Goal: Entertainment & Leisure: Browse casually

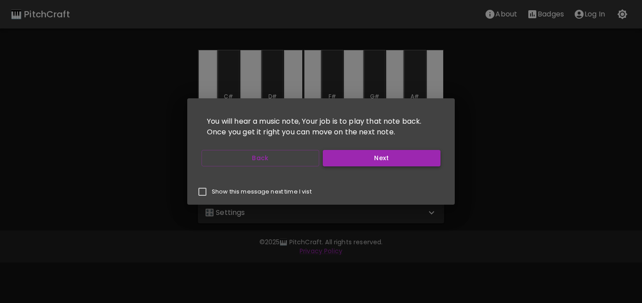
click at [342, 166] on button "Next" at bounding box center [382, 158] width 118 height 16
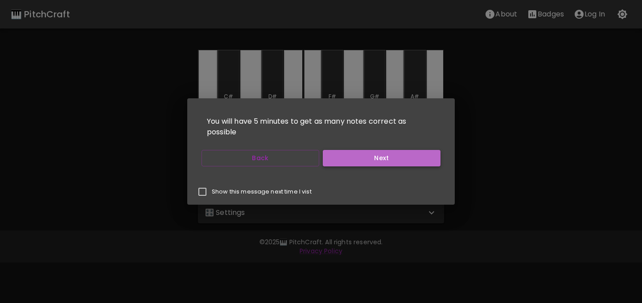
click at [342, 166] on button "Next" at bounding box center [382, 158] width 118 height 16
click at [341, 166] on button "Start Playing" at bounding box center [382, 158] width 118 height 16
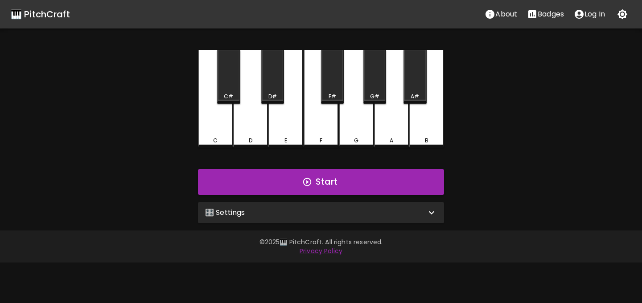
click at [298, 210] on div "🎛️ Settings" at bounding box center [315, 213] width 221 height 11
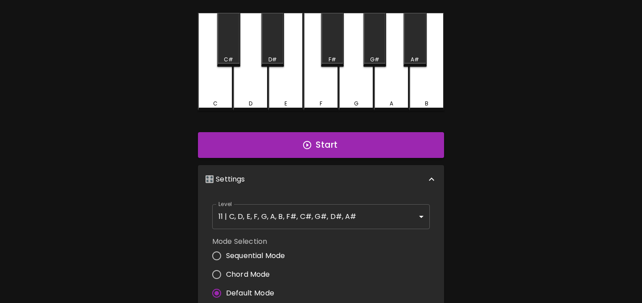
scroll to position [46, 0]
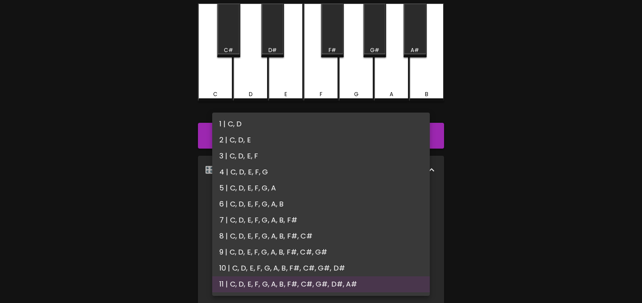
click at [367, 202] on body "🎹 PitchCraft About Badges Log In C C# D D# E F F# G G# A A# B Start 🎛️ Settings…" at bounding box center [321, 224] width 642 height 540
click at [291, 168] on li "4 | C, D, E, F, G" at bounding box center [320, 172] width 217 height 16
type input "7"
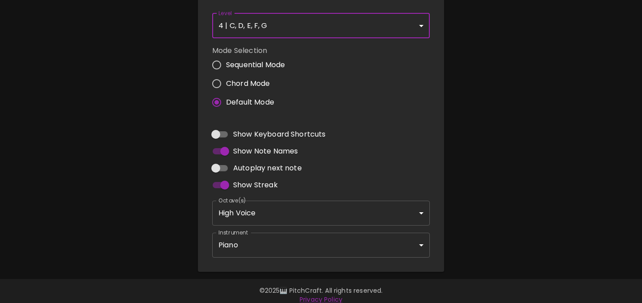
scroll to position [230, 0]
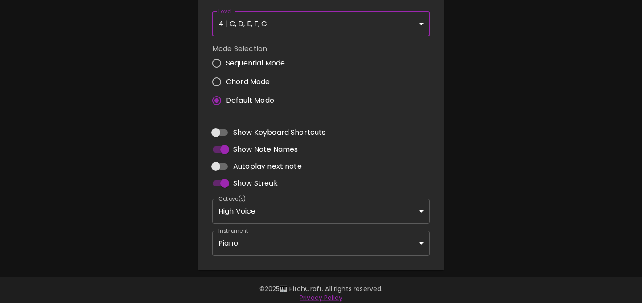
click at [278, 215] on body "🎹 PitchCraft About Badges Log In C C# D D# E F F# G G# A A# B Start 🎛️ Settings…" at bounding box center [321, 40] width 642 height 540
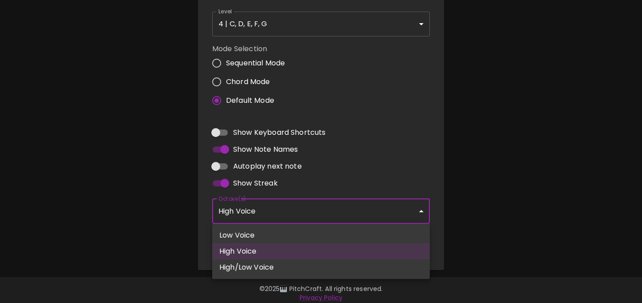
click at [410, 122] on div at bounding box center [321, 151] width 642 height 303
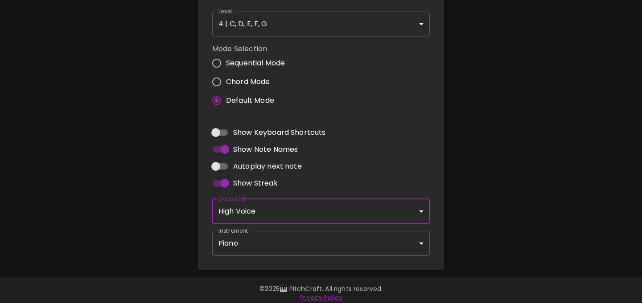
click at [332, 238] on body "🎹 PitchCraft About Badges Log In C C# D D# E F F# G G# A A# B Start 🎛️ Settings…" at bounding box center [321, 40] width 642 height 540
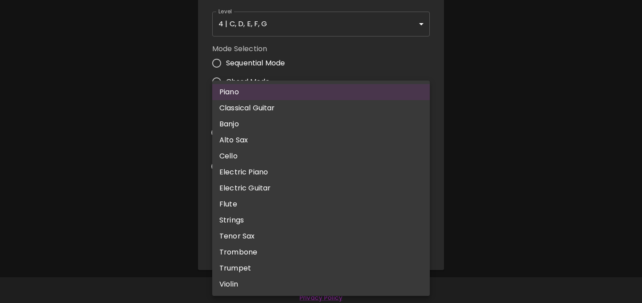
click at [558, 82] on div at bounding box center [321, 151] width 642 height 303
click at [353, 241] on body "🎹 PitchCraft About Badges Log In C C# D D# E F F# G G# A A# B Start 🎛️ Settings…" at bounding box center [321, 40] width 642 height 540
click at [507, 205] on div at bounding box center [321, 151] width 642 height 303
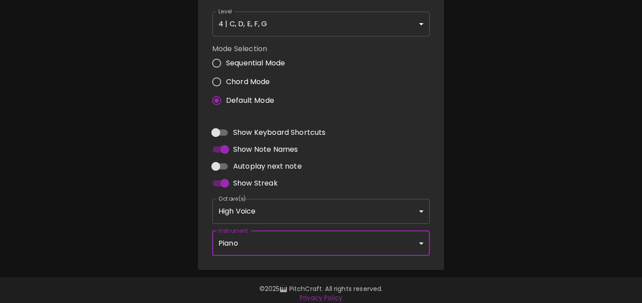
scroll to position [236, 0]
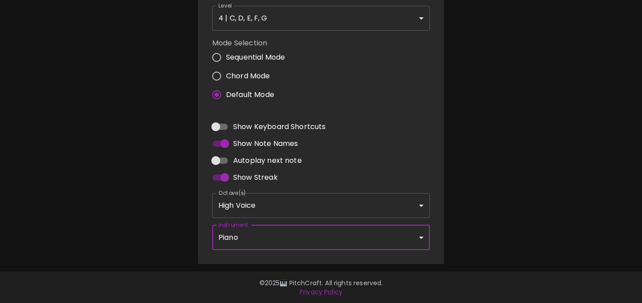
click at [425, 225] on body "🎹 PitchCraft About Badges Log In C C# D D# E F F# G G# A A# B Start 🎛️ Settings…" at bounding box center [321, 34] width 642 height 540
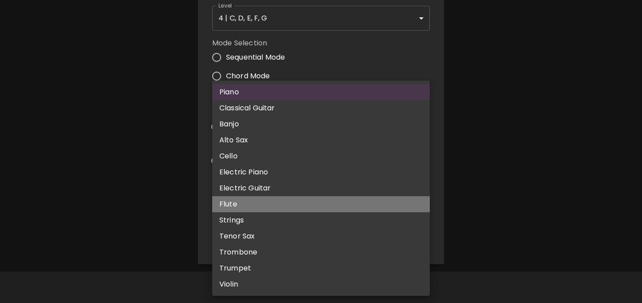
click at [307, 206] on li "Flute" at bounding box center [320, 204] width 217 height 16
type input "flute"
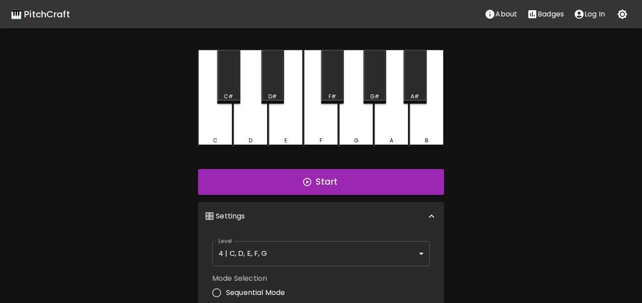
scroll to position [6, 0]
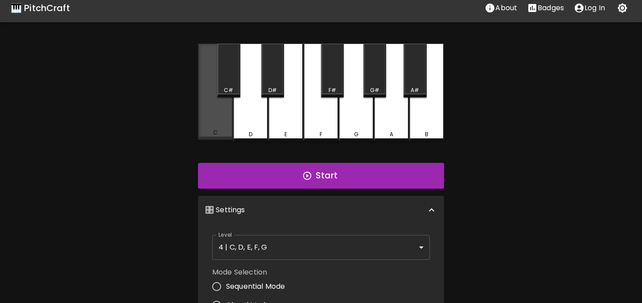
click at [223, 119] on div "C" at bounding box center [215, 92] width 35 height 96
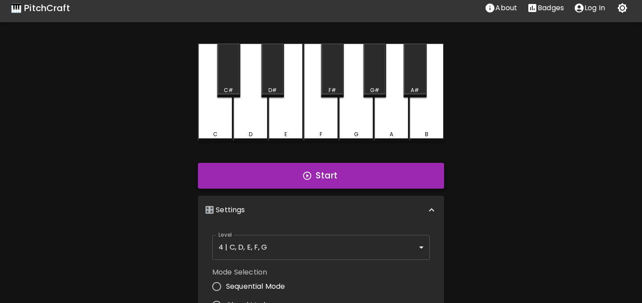
click at [263, 184] on button "Start" at bounding box center [321, 176] width 246 height 26
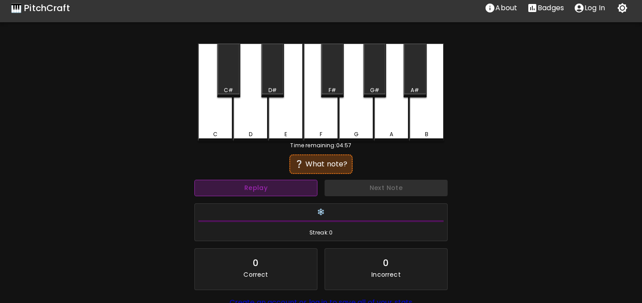
click at [234, 189] on button "Replay" at bounding box center [255, 188] width 123 height 16
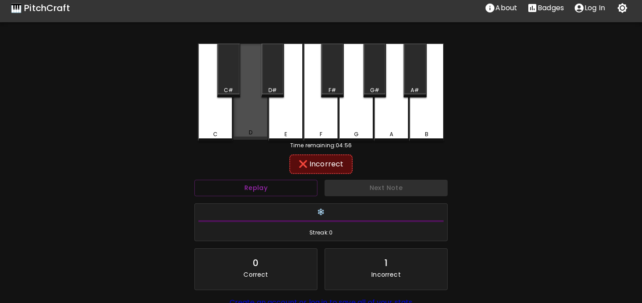
click at [262, 130] on div "D" at bounding box center [250, 133] width 33 height 8
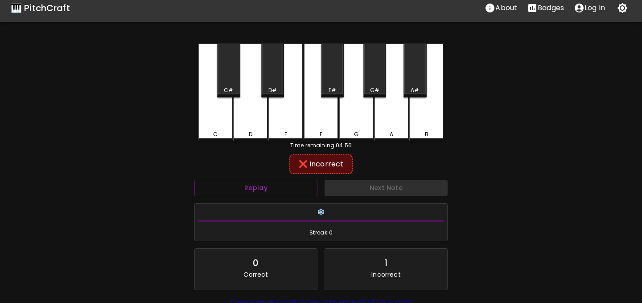
click at [222, 127] on div "C" at bounding box center [215, 93] width 35 height 98
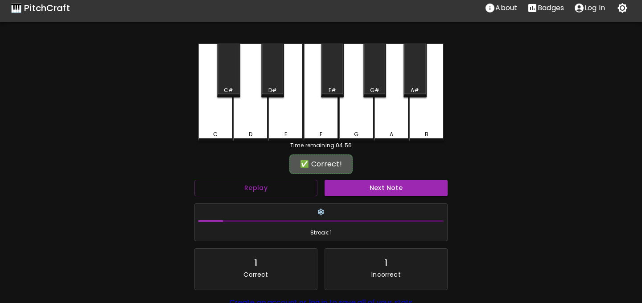
click at [366, 196] on div "Next Note" at bounding box center [386, 188] width 130 height 24
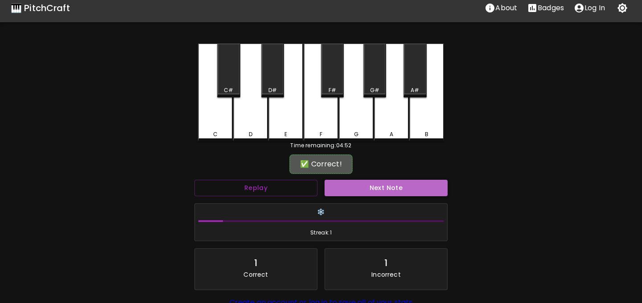
click at [365, 186] on button "Next Note" at bounding box center [385, 188] width 123 height 16
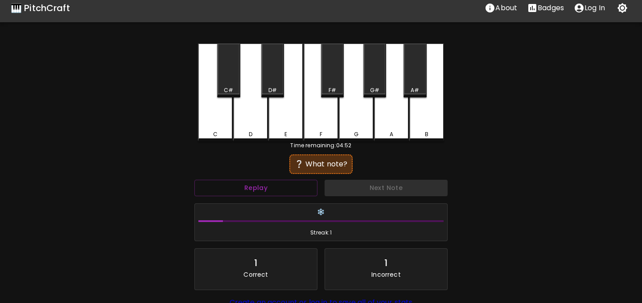
click at [221, 123] on div "C" at bounding box center [215, 93] width 35 height 98
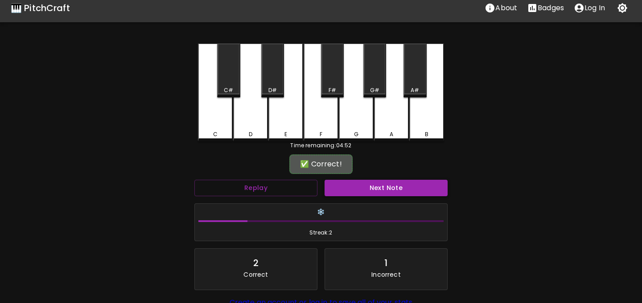
click at [333, 186] on button "Next Note" at bounding box center [385, 188] width 123 height 16
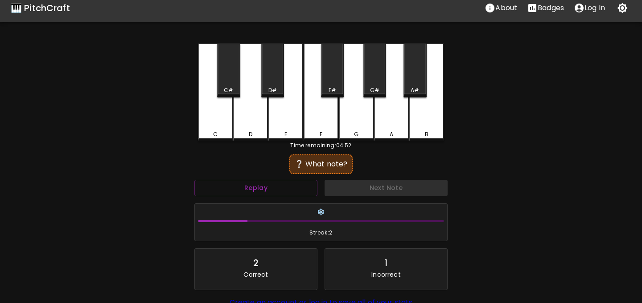
click at [259, 117] on div "D" at bounding box center [250, 93] width 35 height 98
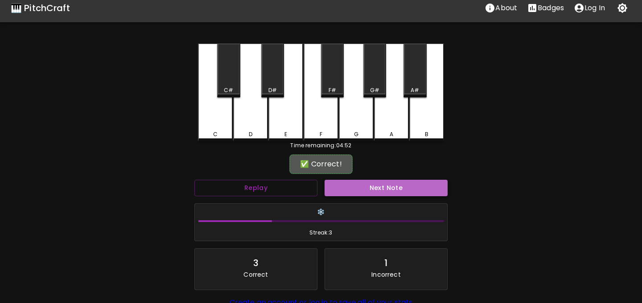
click at [354, 188] on button "Next Note" at bounding box center [385, 188] width 123 height 16
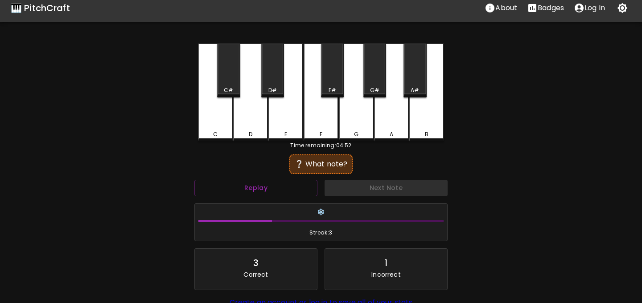
click at [257, 123] on div "D" at bounding box center [250, 93] width 35 height 98
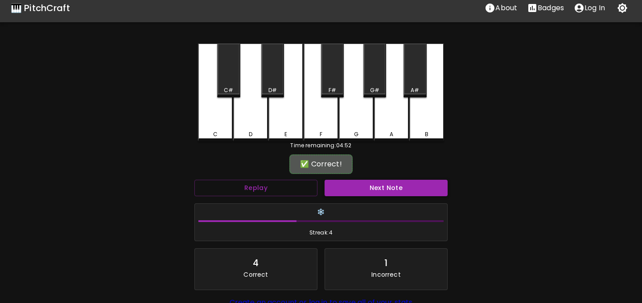
click at [372, 194] on button "Next Note" at bounding box center [385, 188] width 123 height 16
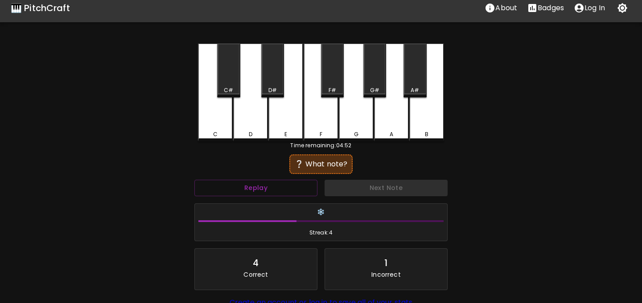
click at [221, 127] on div "C" at bounding box center [215, 93] width 35 height 98
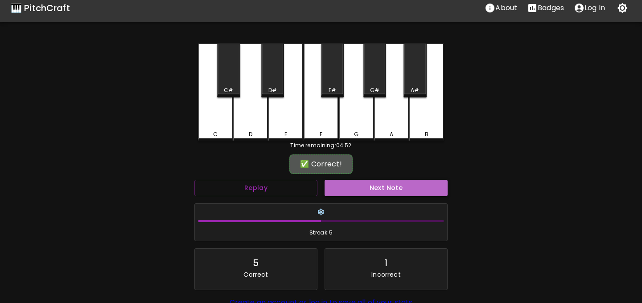
click at [353, 194] on button "Next Note" at bounding box center [385, 188] width 123 height 16
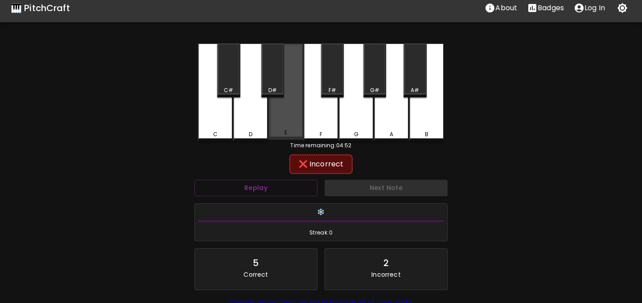
click at [284, 123] on div "E" at bounding box center [285, 92] width 35 height 96
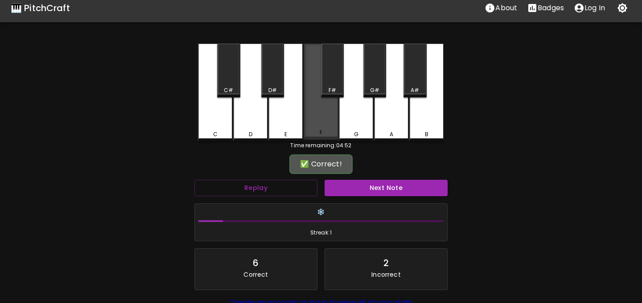
click at [316, 127] on div "F" at bounding box center [320, 92] width 35 height 96
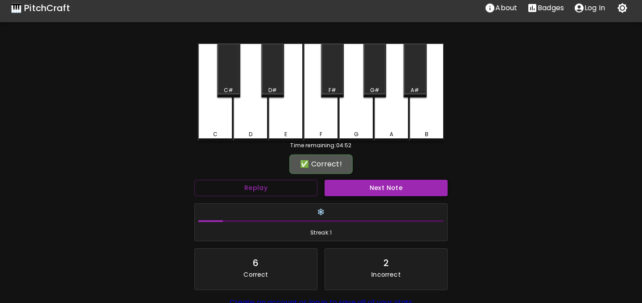
click at [352, 186] on button "Next Note" at bounding box center [385, 188] width 123 height 16
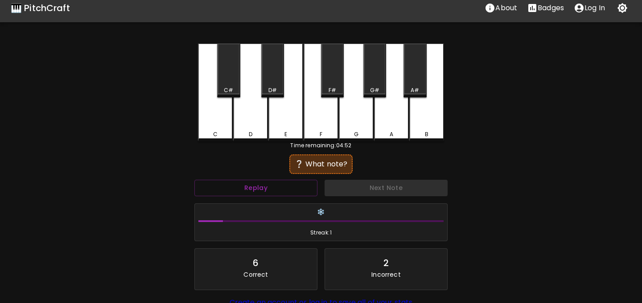
click at [218, 125] on div "C" at bounding box center [215, 93] width 35 height 98
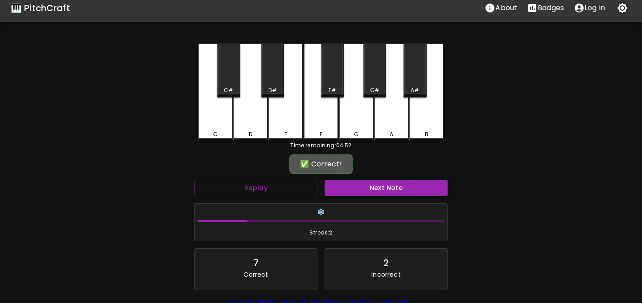
click at [333, 188] on button "Next Note" at bounding box center [385, 188] width 123 height 16
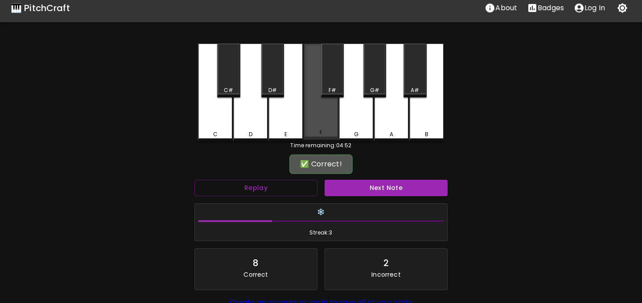
click at [319, 124] on div "F" at bounding box center [320, 92] width 35 height 96
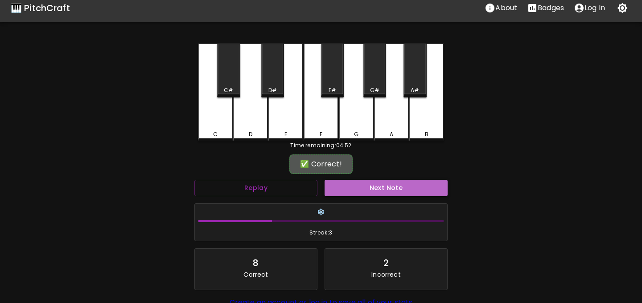
click at [337, 184] on button "Next Note" at bounding box center [385, 188] width 123 height 16
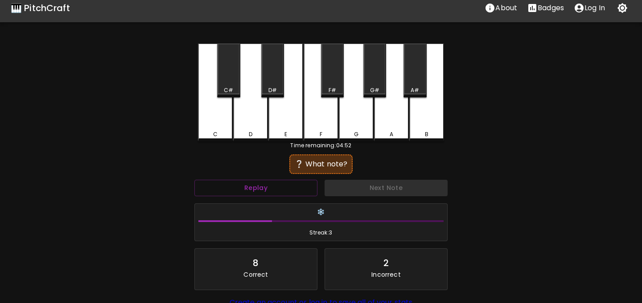
click at [282, 116] on div "E" at bounding box center [285, 93] width 35 height 98
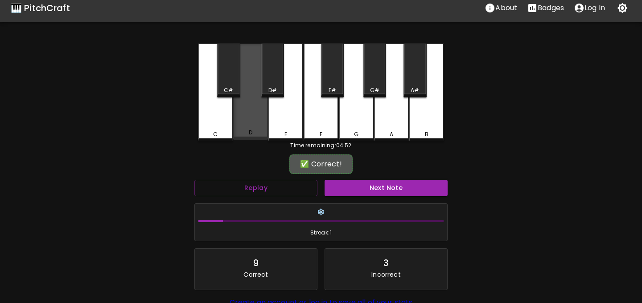
click at [249, 115] on div "D" at bounding box center [250, 92] width 35 height 96
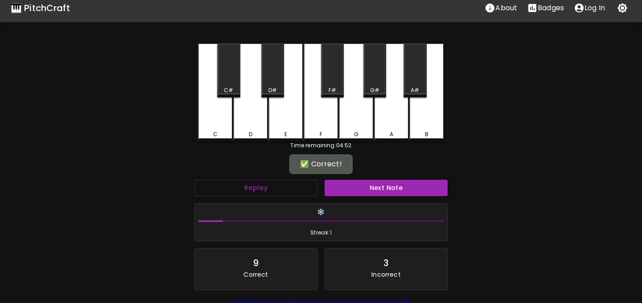
click at [352, 191] on button "Next Note" at bounding box center [385, 188] width 123 height 16
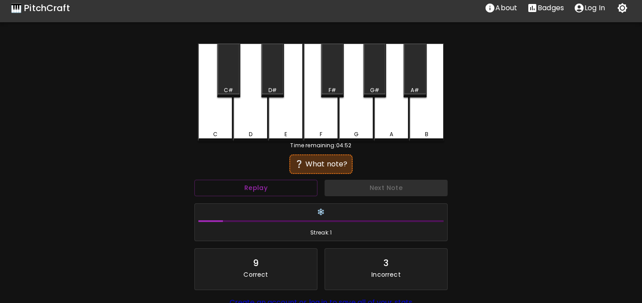
click at [286, 117] on div "E" at bounding box center [285, 93] width 35 height 98
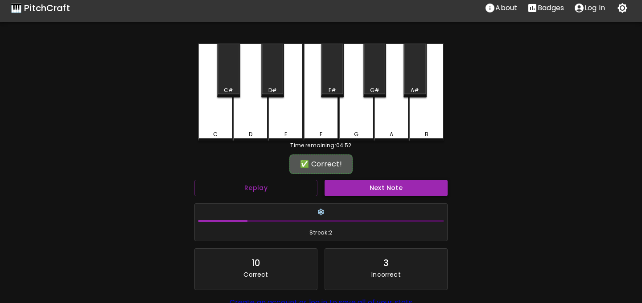
click at [355, 194] on button "Next Note" at bounding box center [385, 188] width 123 height 16
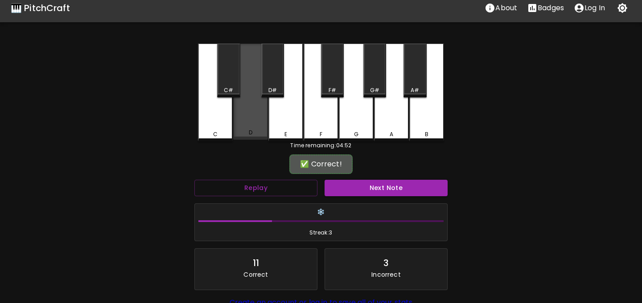
click at [261, 115] on div "D" at bounding box center [250, 92] width 35 height 96
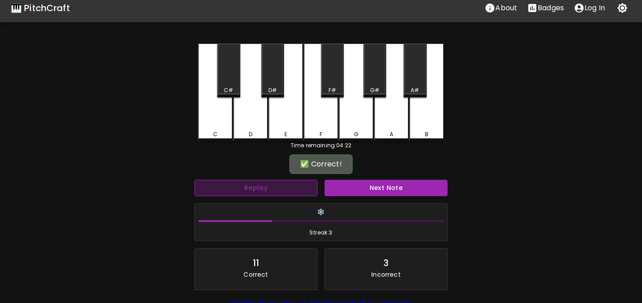
click at [296, 184] on button "Replay" at bounding box center [255, 188] width 123 height 16
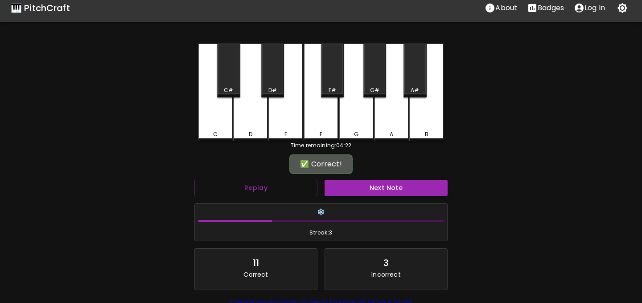
click at [240, 125] on div "D" at bounding box center [250, 93] width 35 height 98
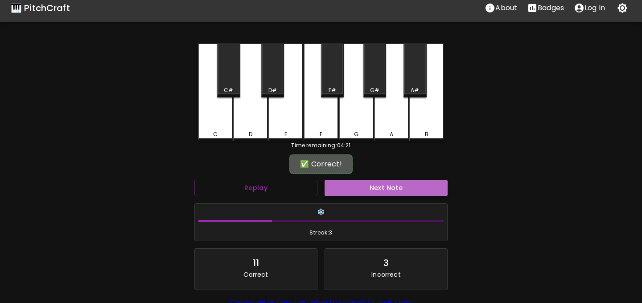
click at [343, 193] on button "Next Note" at bounding box center [385, 188] width 123 height 16
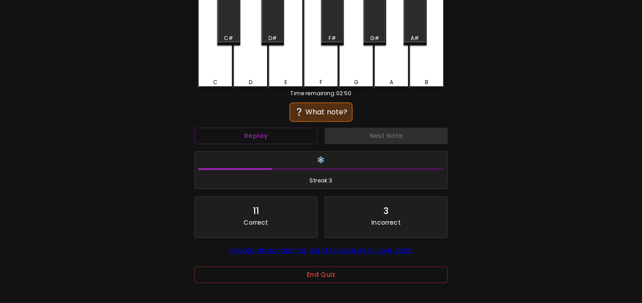
scroll to position [90, 0]
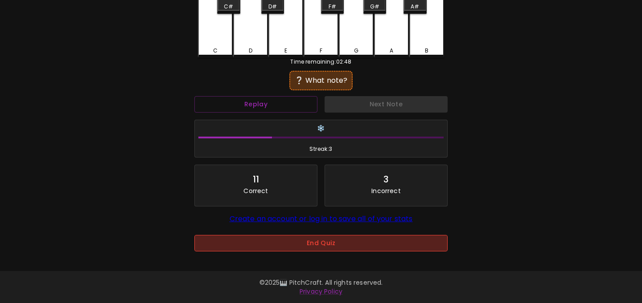
click at [347, 247] on button "End Quiz" at bounding box center [320, 243] width 253 height 16
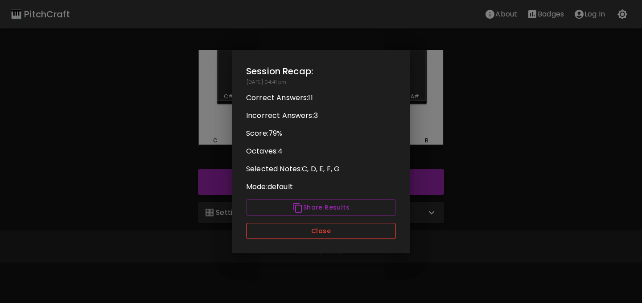
click at [327, 228] on button "Close" at bounding box center [321, 231] width 150 height 16
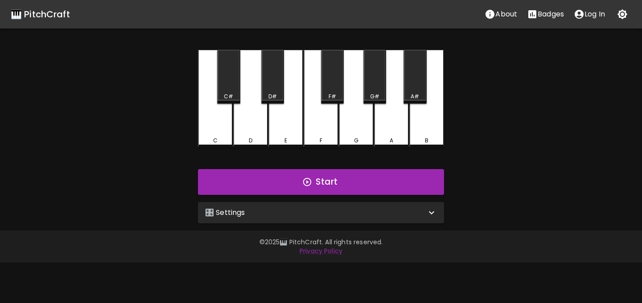
click at [346, 210] on div "🎛️ Settings" at bounding box center [315, 213] width 221 height 11
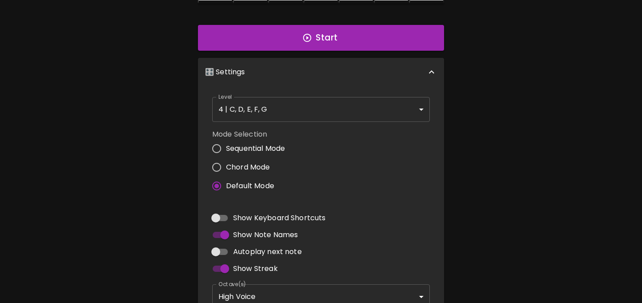
scroll to position [236, 0]
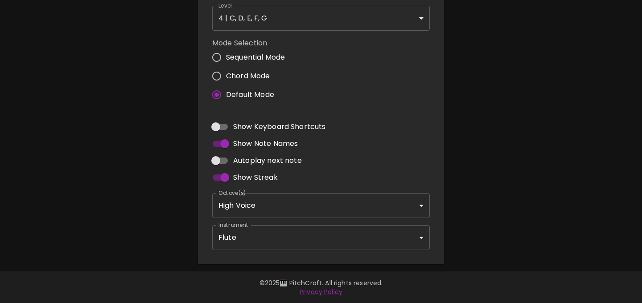
click at [307, 242] on body "🎹 PitchCraft About Badges Log In C C# D D# E F F# G G# A A# B Start 🎛️ Settings…" at bounding box center [321, 34] width 642 height 540
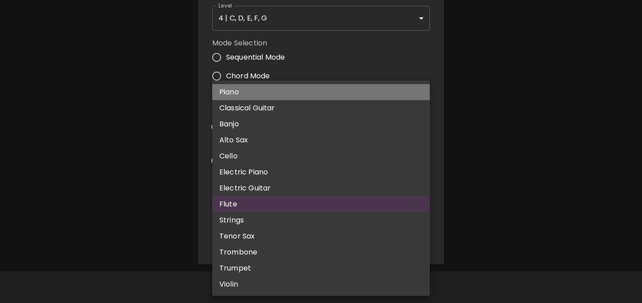
click at [271, 90] on li "Piano" at bounding box center [320, 92] width 217 height 16
type input "acoustic_grand_piano"
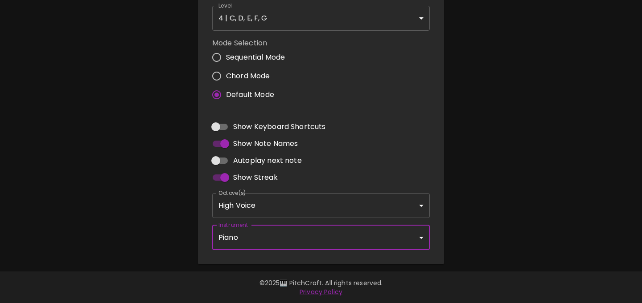
click at [507, 186] on div "🎹 PitchCraft About Badges Log In C C# D D# E F F# G G# A A# B Start 🎛️ Settings…" at bounding box center [321, 14] width 642 height 500
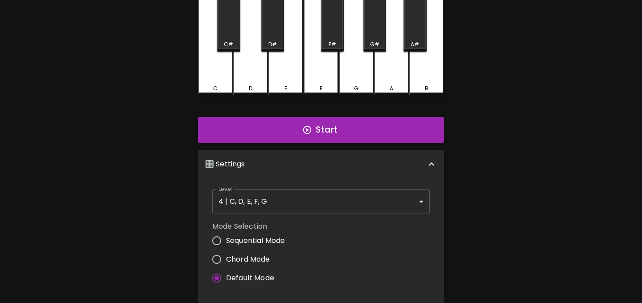
scroll to position [0, 0]
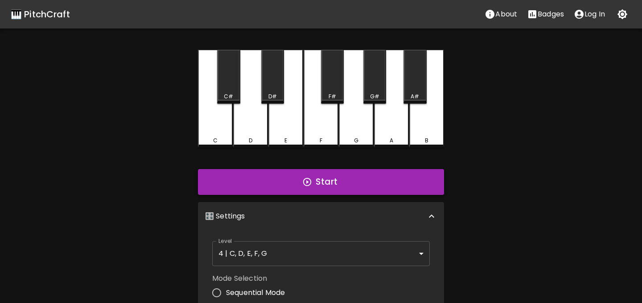
click at [397, 180] on button "Start" at bounding box center [321, 182] width 246 height 26
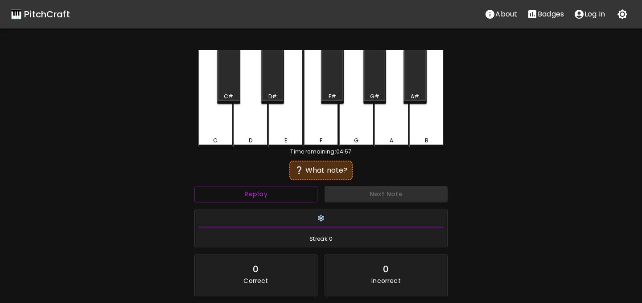
click at [214, 203] on div "Replay" at bounding box center [256, 195] width 130 height 24
click at [217, 196] on button "Replay" at bounding box center [255, 194] width 123 height 16
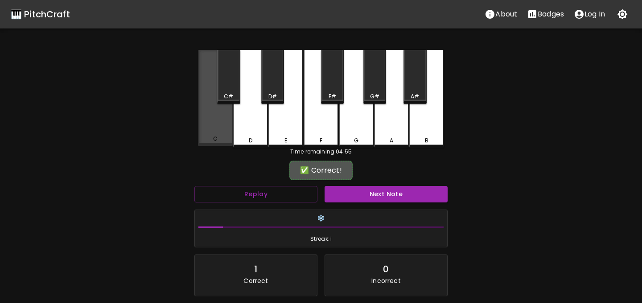
click at [214, 124] on div "C" at bounding box center [215, 98] width 35 height 96
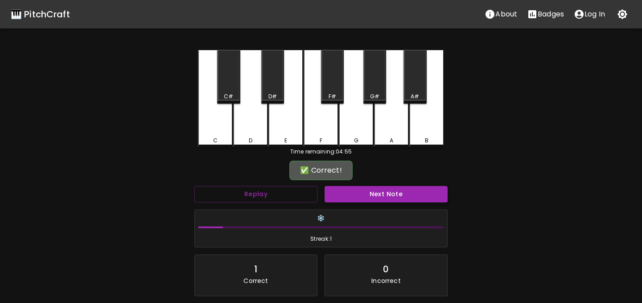
click at [352, 189] on button "Next Note" at bounding box center [385, 194] width 123 height 16
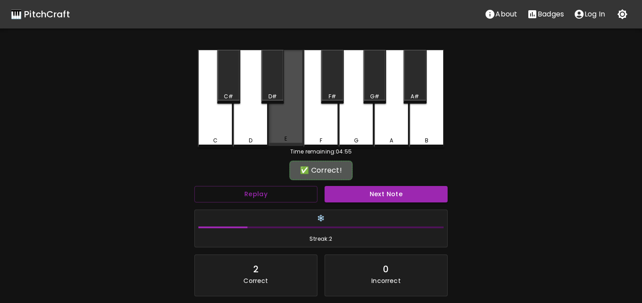
click at [282, 125] on div "E" at bounding box center [285, 98] width 35 height 96
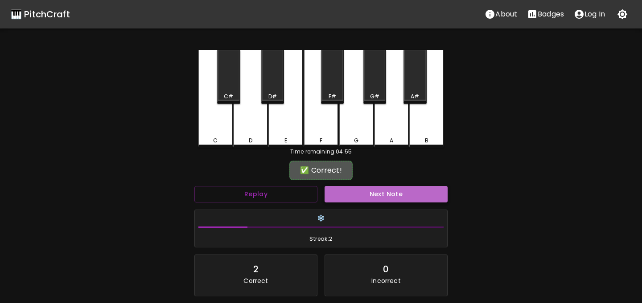
click at [343, 195] on button "Next Note" at bounding box center [385, 194] width 123 height 16
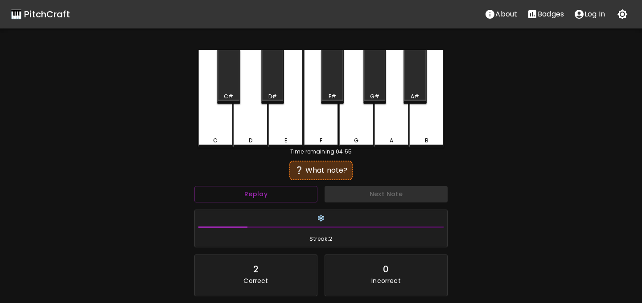
click at [304, 116] on div "F" at bounding box center [320, 99] width 35 height 98
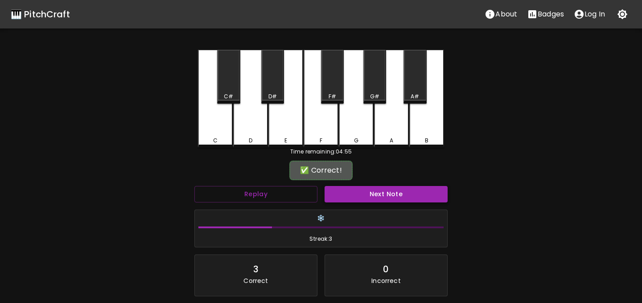
click at [362, 190] on button "Next Note" at bounding box center [385, 194] width 123 height 16
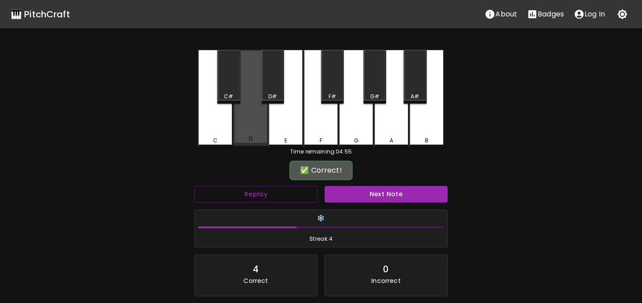
click at [241, 125] on div "D" at bounding box center [250, 98] width 35 height 96
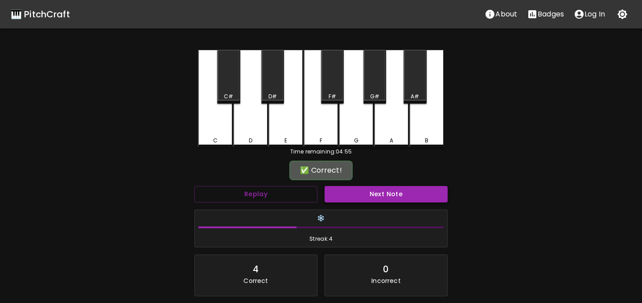
click at [353, 186] on button "Next Note" at bounding box center [385, 194] width 123 height 16
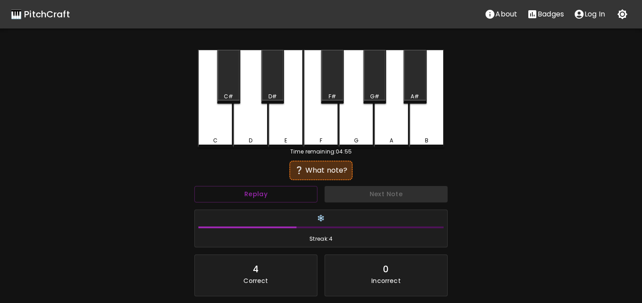
click at [294, 132] on div "E" at bounding box center [285, 99] width 35 height 98
click at [327, 136] on div "F" at bounding box center [320, 99] width 35 height 98
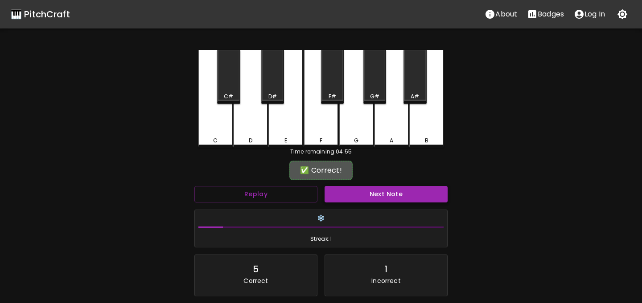
click at [364, 192] on button "Next Note" at bounding box center [385, 194] width 123 height 16
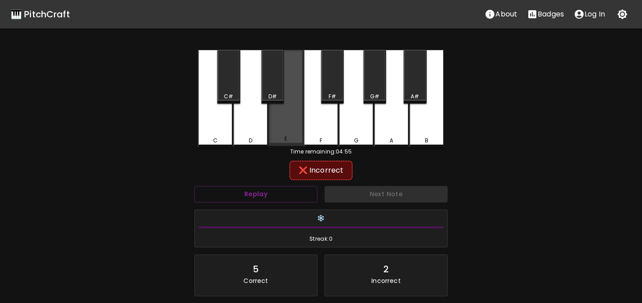
click at [284, 130] on div "E" at bounding box center [285, 98] width 35 height 96
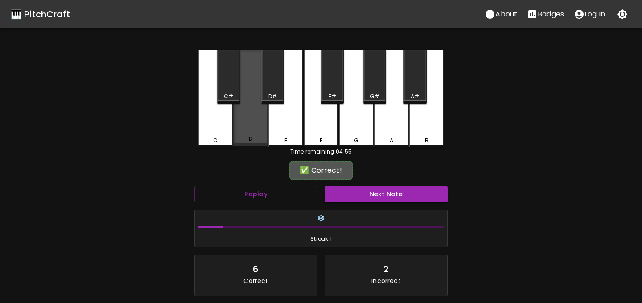
click at [241, 123] on div "D" at bounding box center [250, 98] width 35 height 96
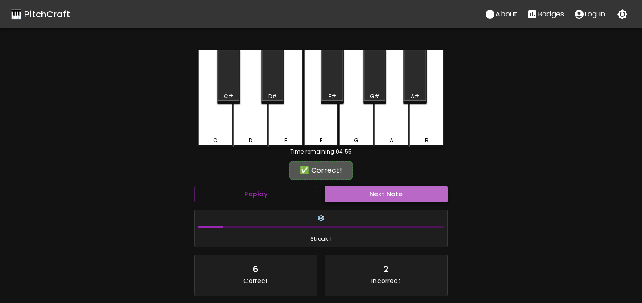
click at [345, 196] on button "Next Note" at bounding box center [385, 194] width 123 height 16
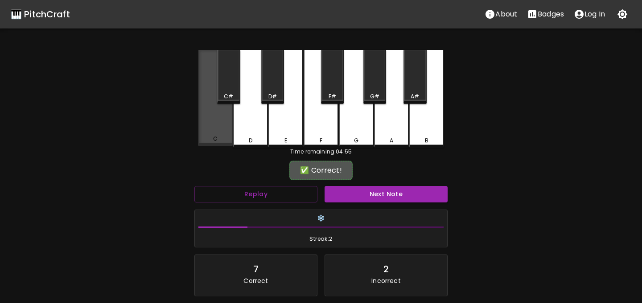
click at [215, 117] on div "C" at bounding box center [215, 98] width 35 height 96
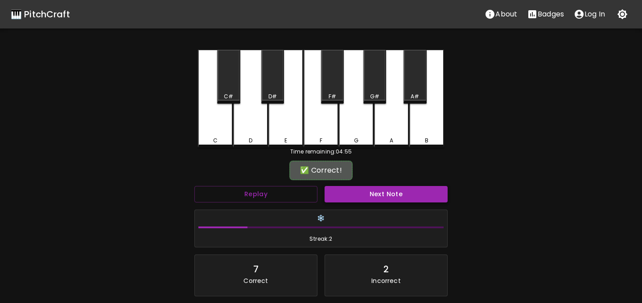
click at [344, 193] on button "Next Note" at bounding box center [385, 194] width 123 height 16
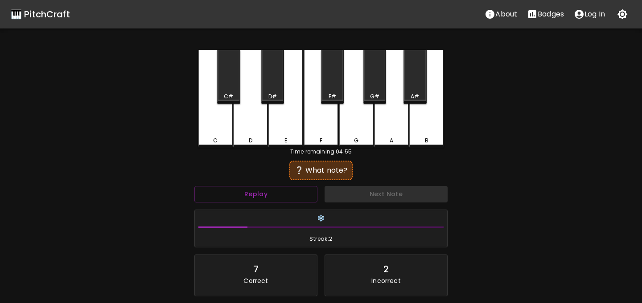
click at [225, 127] on div "C" at bounding box center [215, 99] width 35 height 98
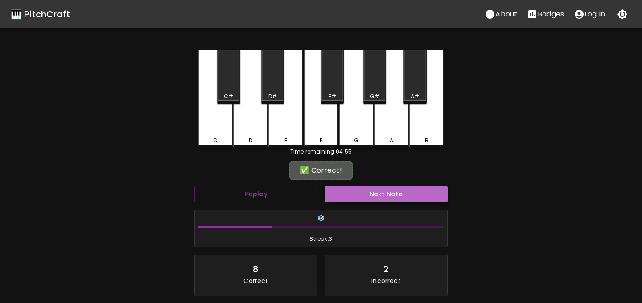
click at [343, 192] on button "Next Note" at bounding box center [385, 194] width 123 height 16
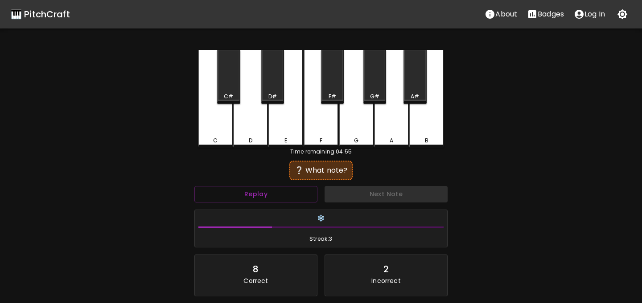
click at [256, 136] on div "D" at bounding box center [250, 99] width 35 height 98
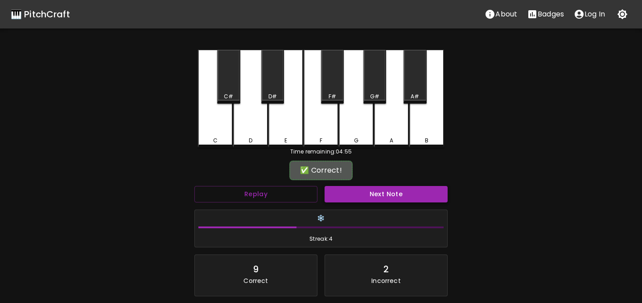
click at [354, 192] on button "Next Note" at bounding box center [385, 194] width 123 height 16
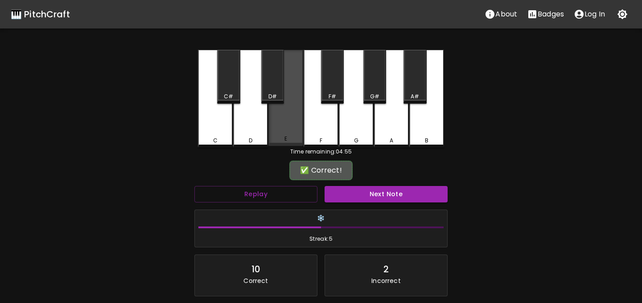
click at [285, 132] on div "E" at bounding box center [285, 98] width 35 height 96
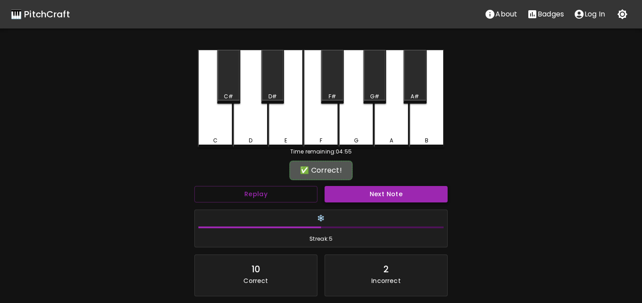
click at [366, 190] on button "Next Note" at bounding box center [385, 194] width 123 height 16
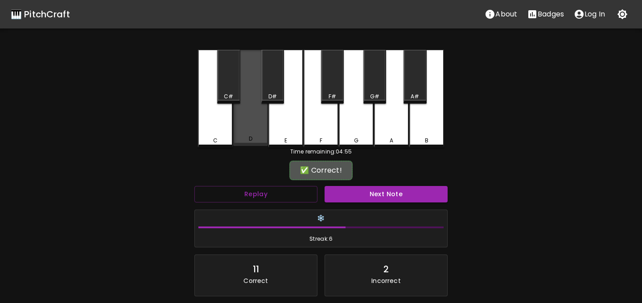
click at [257, 131] on div "D" at bounding box center [250, 98] width 35 height 96
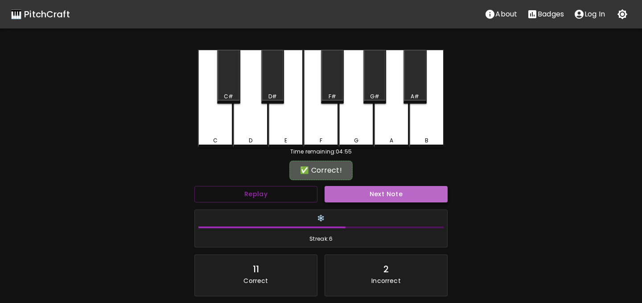
click at [363, 202] on button "Next Note" at bounding box center [385, 194] width 123 height 16
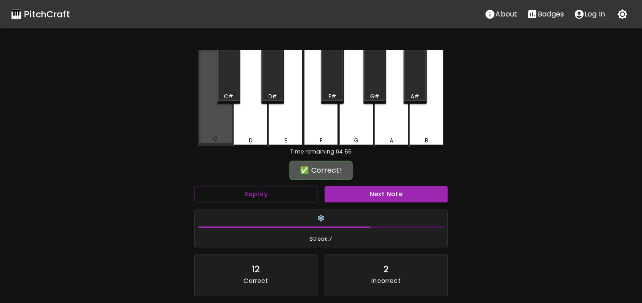
click at [226, 127] on div "C" at bounding box center [215, 98] width 35 height 96
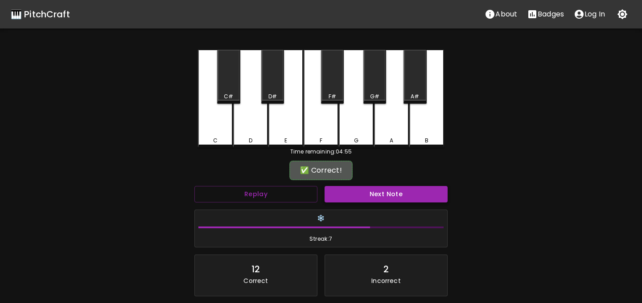
click at [356, 191] on button "Next Note" at bounding box center [385, 194] width 123 height 16
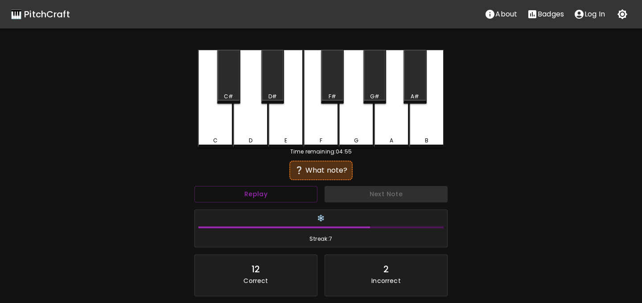
click at [318, 131] on div "F" at bounding box center [320, 99] width 35 height 98
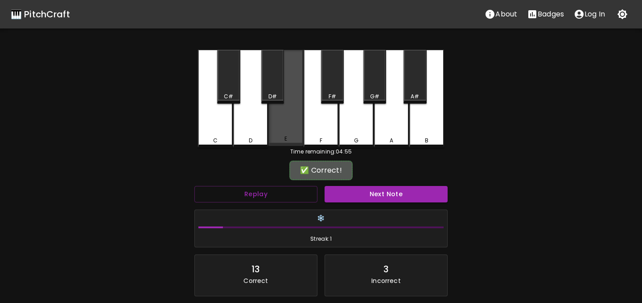
click at [295, 134] on div "E" at bounding box center [285, 98] width 35 height 96
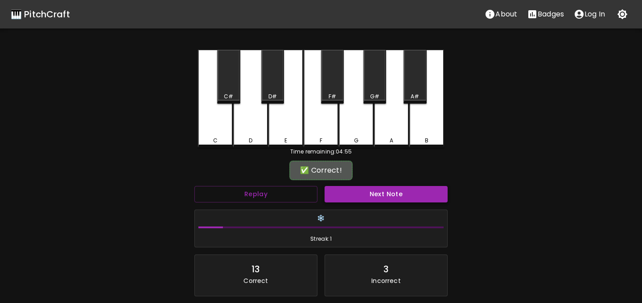
click at [361, 192] on button "Next Note" at bounding box center [385, 194] width 123 height 16
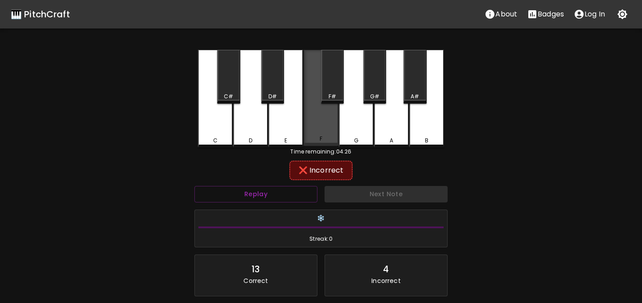
click at [320, 123] on div "F" at bounding box center [320, 98] width 35 height 96
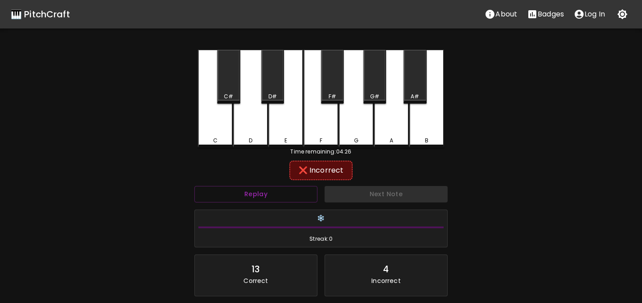
click at [358, 132] on div "G" at bounding box center [356, 99] width 35 height 98
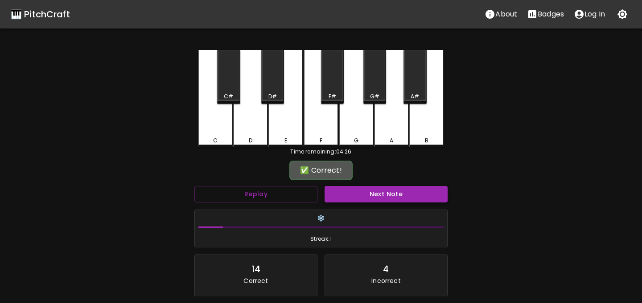
click at [382, 193] on button "Next Note" at bounding box center [385, 194] width 123 height 16
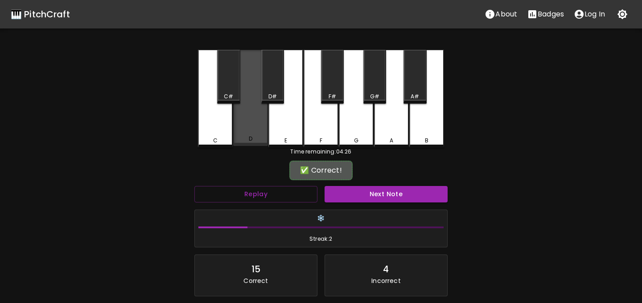
click at [252, 129] on div "D" at bounding box center [250, 98] width 35 height 96
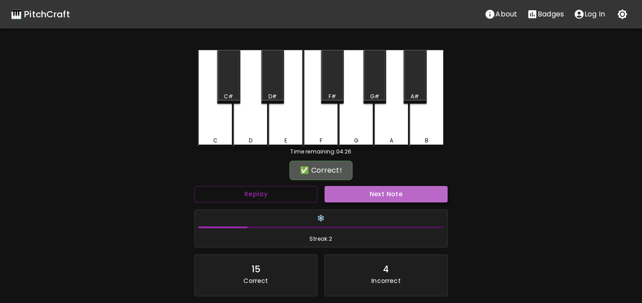
click at [357, 195] on button "Next Note" at bounding box center [385, 194] width 123 height 16
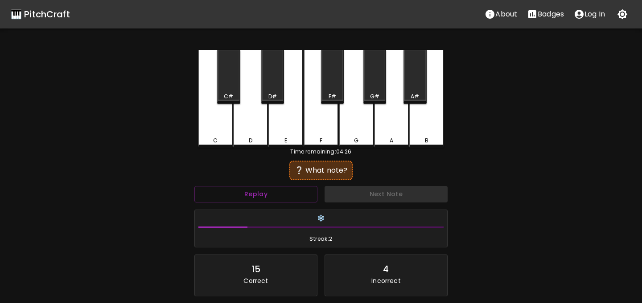
click at [243, 120] on div "D" at bounding box center [250, 99] width 35 height 98
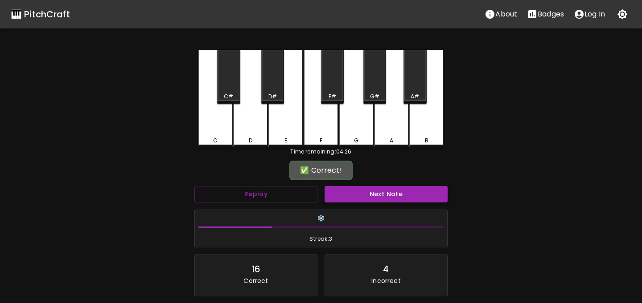
click at [342, 194] on button "Next Note" at bounding box center [385, 194] width 123 height 16
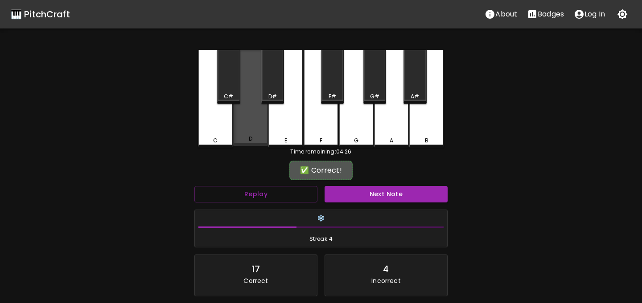
click at [259, 130] on div "D" at bounding box center [250, 98] width 35 height 96
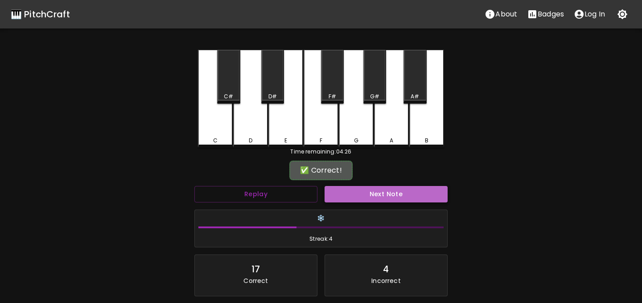
click at [344, 190] on button "Next Note" at bounding box center [385, 194] width 123 height 16
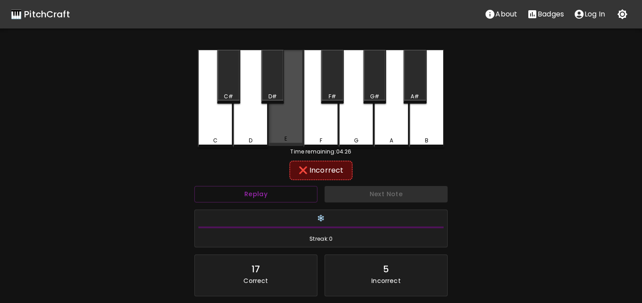
click at [282, 122] on div "E" at bounding box center [285, 98] width 35 height 96
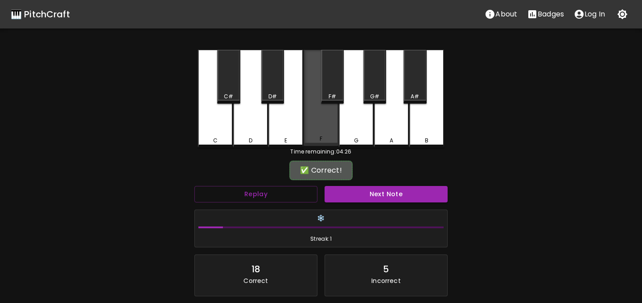
click at [327, 138] on div "F" at bounding box center [320, 139] width 33 height 8
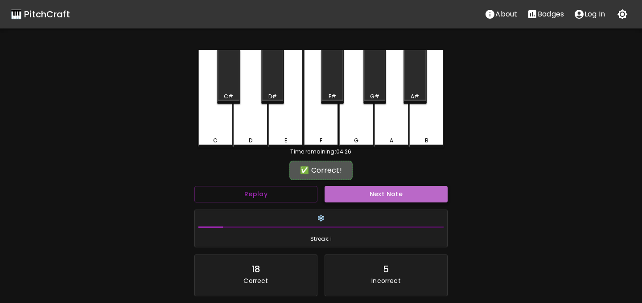
click at [369, 192] on button "Next Note" at bounding box center [385, 194] width 123 height 16
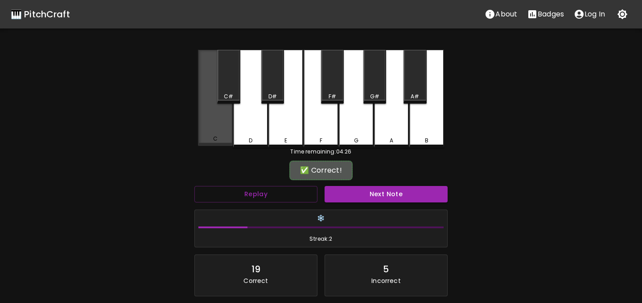
click at [218, 130] on div "C" at bounding box center [215, 98] width 35 height 96
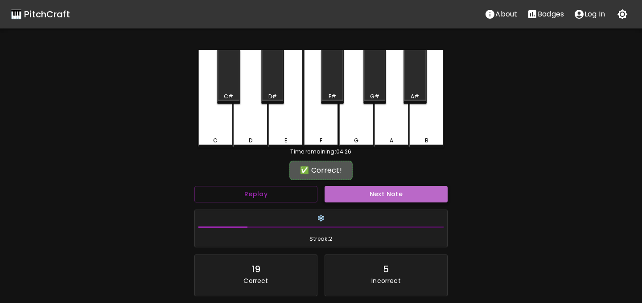
click at [359, 196] on button "Next Note" at bounding box center [385, 194] width 123 height 16
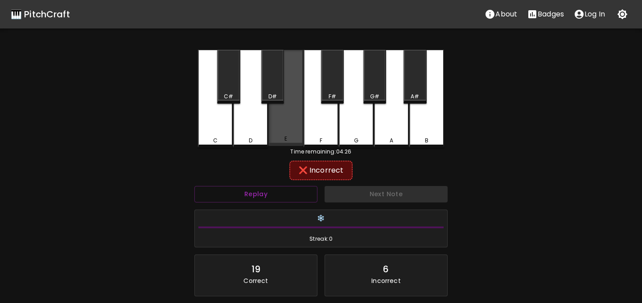
click at [289, 128] on div "E" at bounding box center [285, 98] width 35 height 96
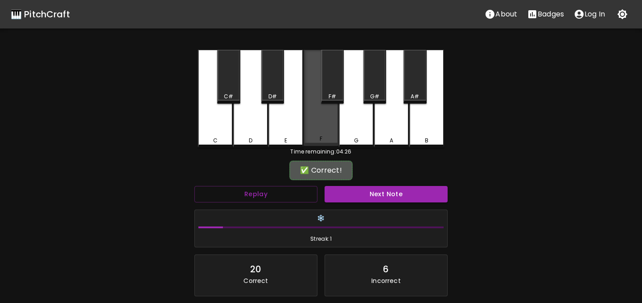
click at [321, 135] on div "F" at bounding box center [320, 98] width 35 height 96
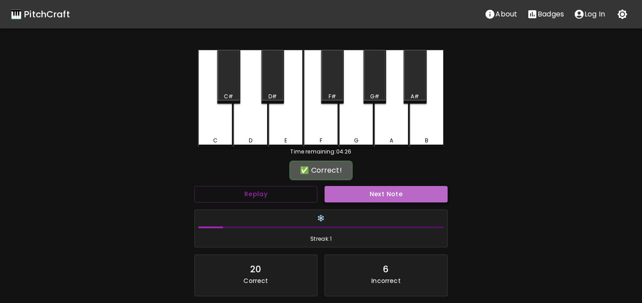
click at [359, 190] on button "Next Note" at bounding box center [385, 194] width 123 height 16
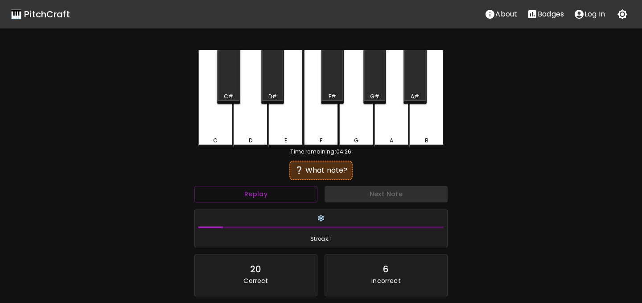
click at [288, 135] on div "E" at bounding box center [285, 99] width 35 height 98
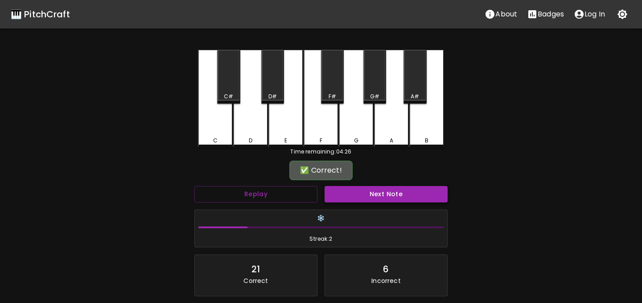
click at [346, 190] on button "Next Note" at bounding box center [385, 194] width 123 height 16
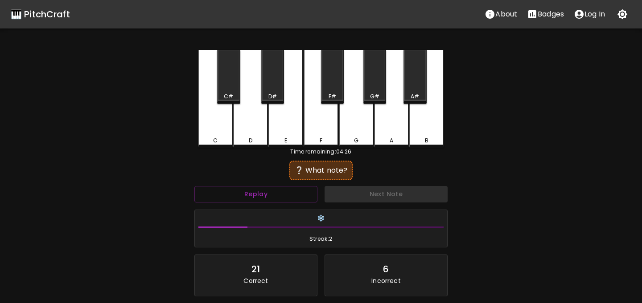
click at [364, 128] on div "G" at bounding box center [356, 99] width 35 height 98
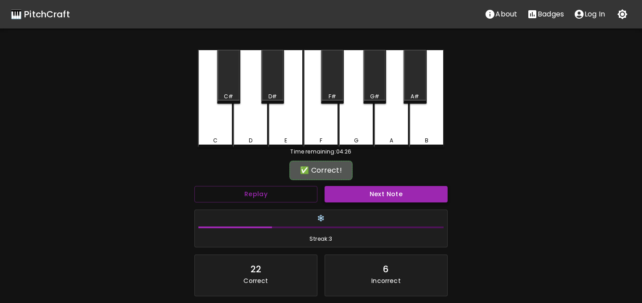
click at [387, 195] on button "Next Note" at bounding box center [385, 194] width 123 height 16
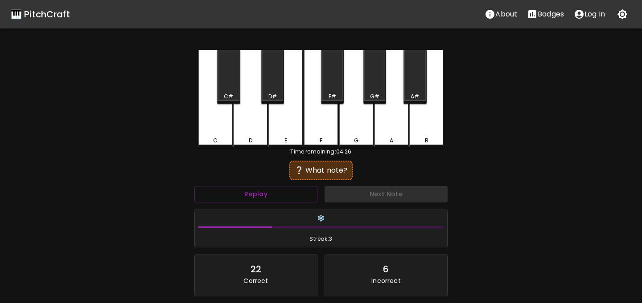
click at [216, 140] on div "C" at bounding box center [215, 141] width 4 height 8
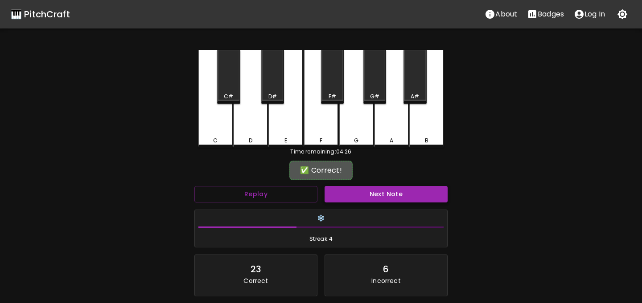
click at [383, 192] on button "Next Note" at bounding box center [385, 194] width 123 height 16
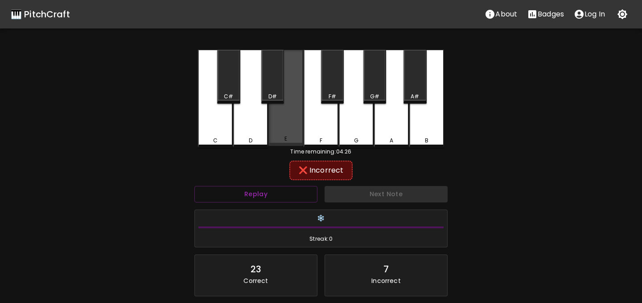
click at [291, 130] on div "E" at bounding box center [285, 98] width 35 height 96
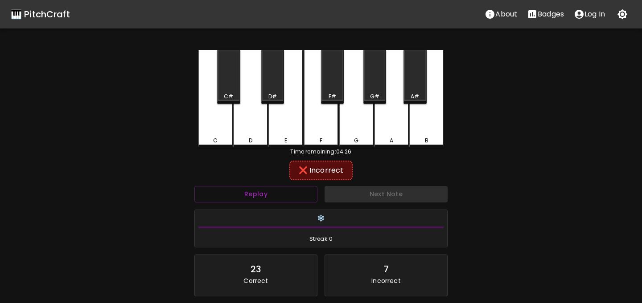
click at [314, 133] on div "F" at bounding box center [320, 99] width 35 height 98
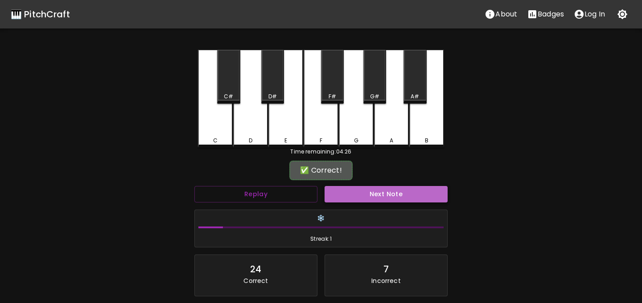
click at [358, 195] on button "Next Note" at bounding box center [385, 194] width 123 height 16
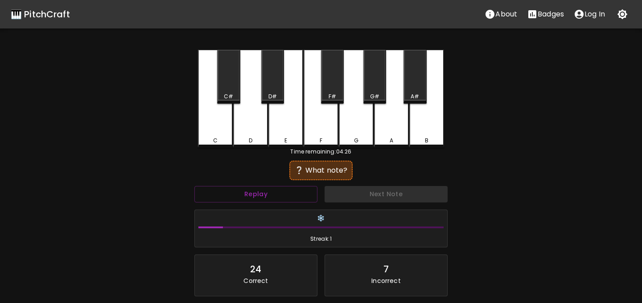
click at [299, 135] on div "E" at bounding box center [285, 99] width 35 height 98
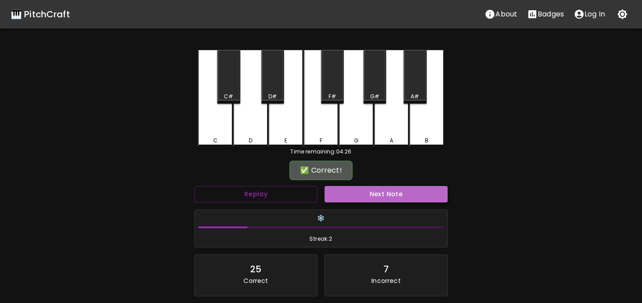
click at [340, 192] on button "Next Note" at bounding box center [385, 194] width 123 height 16
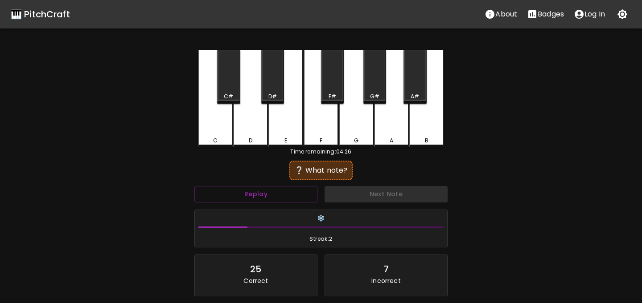
click at [264, 132] on div "D" at bounding box center [250, 99] width 35 height 98
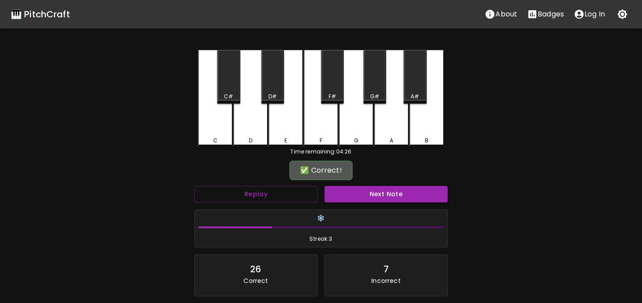
click at [324, 190] on button "Next Note" at bounding box center [385, 194] width 123 height 16
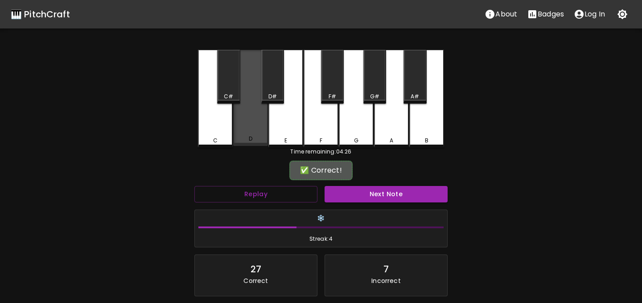
click at [249, 134] on div "D" at bounding box center [250, 98] width 35 height 96
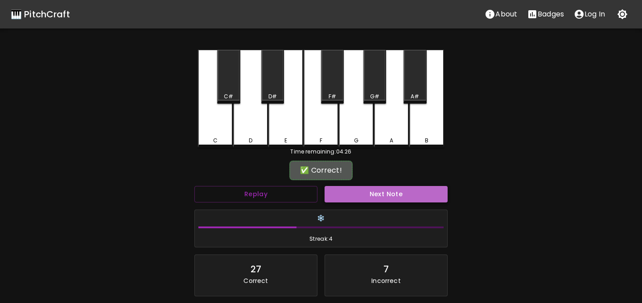
click at [355, 202] on button "Next Note" at bounding box center [385, 194] width 123 height 16
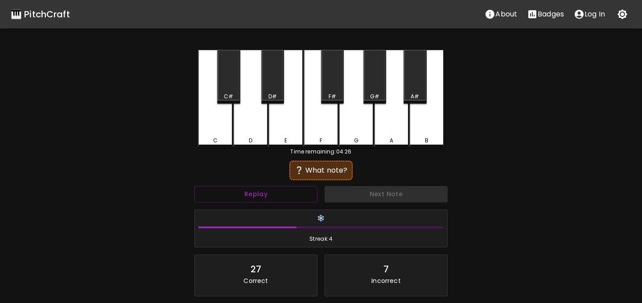
click at [289, 121] on div "E" at bounding box center [285, 99] width 35 height 98
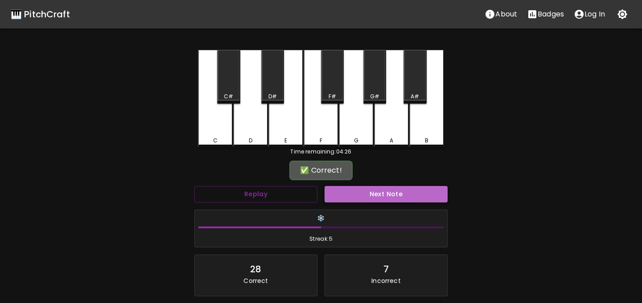
click at [355, 191] on button "Next Note" at bounding box center [385, 194] width 123 height 16
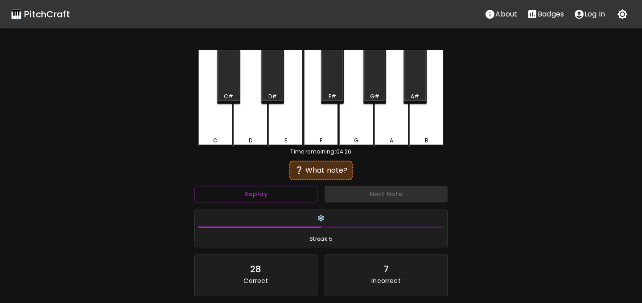
click at [217, 125] on div "C" at bounding box center [215, 99] width 35 height 98
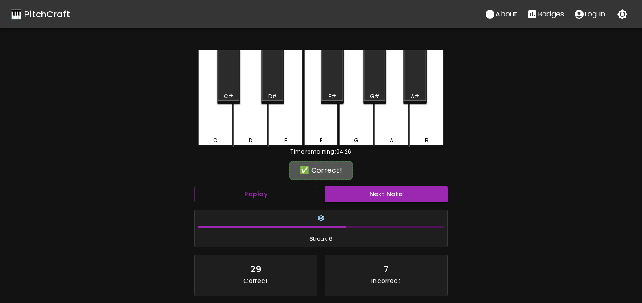
click at [361, 205] on div "Next Note" at bounding box center [386, 195] width 130 height 24
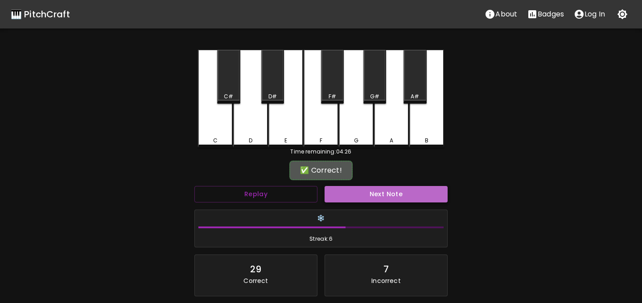
click at [359, 195] on button "Next Note" at bounding box center [385, 194] width 123 height 16
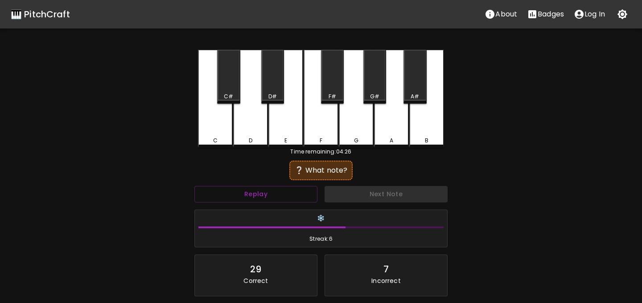
click at [284, 130] on div "E" at bounding box center [285, 99] width 35 height 98
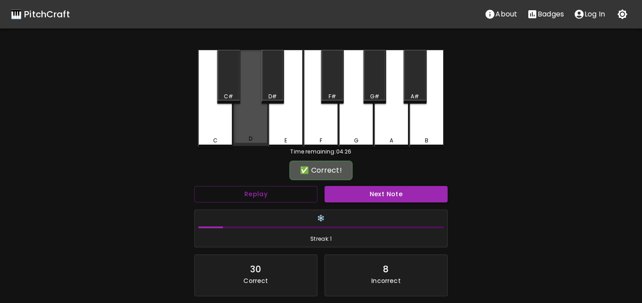
click at [245, 135] on div "D" at bounding box center [250, 98] width 35 height 96
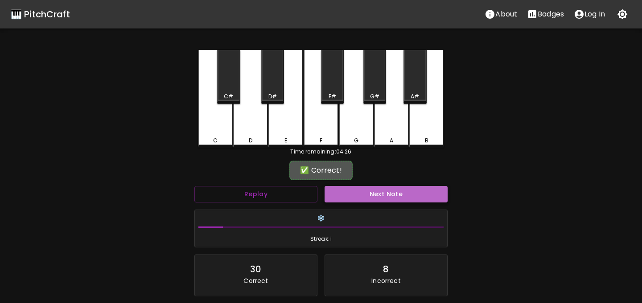
click at [351, 193] on button "Next Note" at bounding box center [385, 194] width 123 height 16
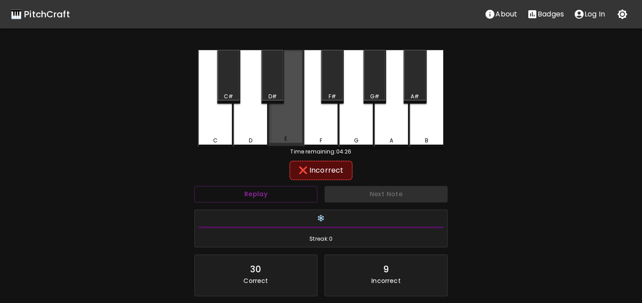
click at [290, 127] on div "E" at bounding box center [285, 98] width 35 height 96
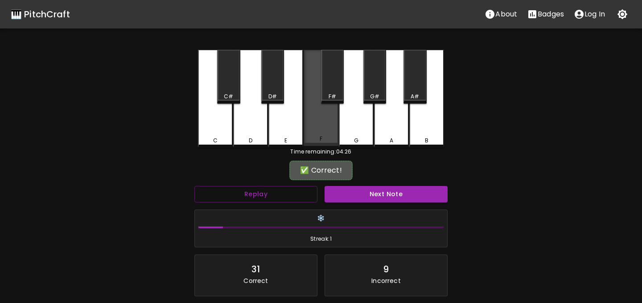
click at [316, 132] on div "F" at bounding box center [320, 98] width 35 height 96
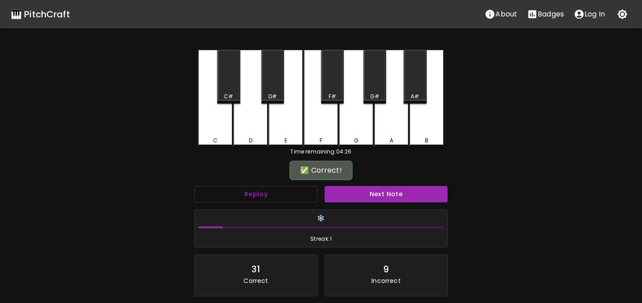
click at [353, 184] on div "Next Note" at bounding box center [386, 195] width 130 height 24
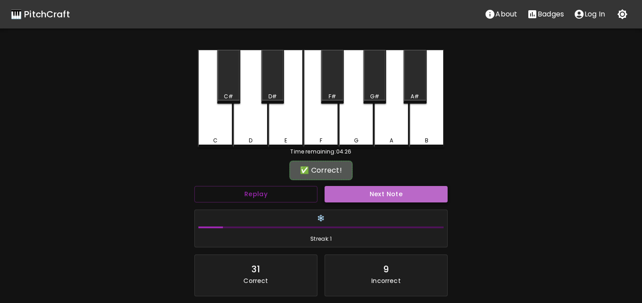
click at [360, 196] on button "Next Note" at bounding box center [385, 194] width 123 height 16
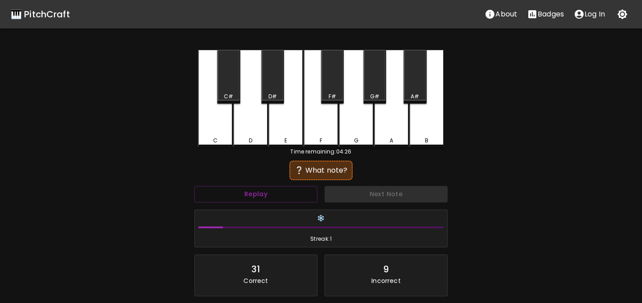
click at [278, 120] on div "E" at bounding box center [285, 99] width 35 height 98
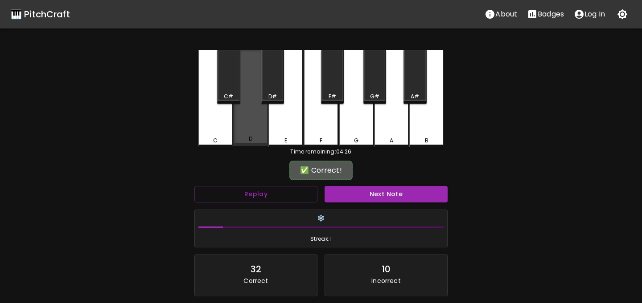
click at [252, 118] on div "D" at bounding box center [250, 98] width 35 height 96
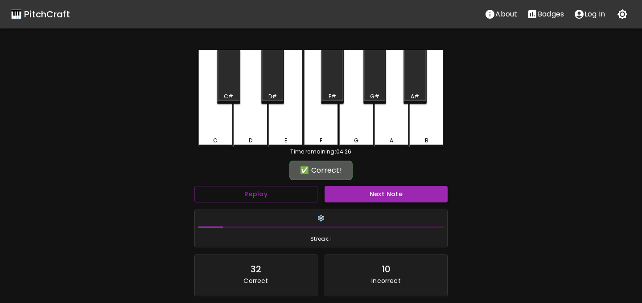
click at [355, 194] on button "Next Note" at bounding box center [385, 194] width 123 height 16
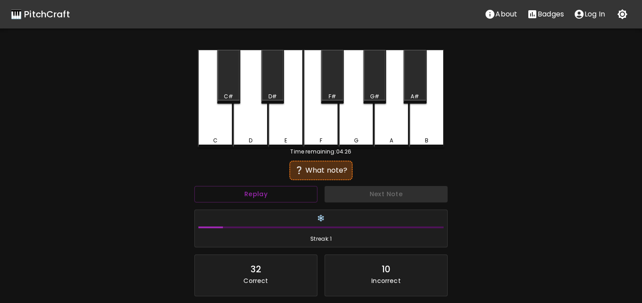
click at [323, 131] on div "F" at bounding box center [320, 99] width 35 height 98
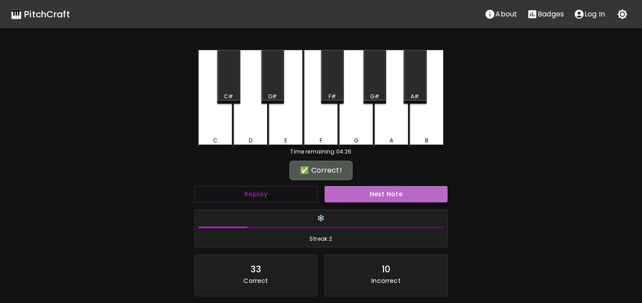
click at [352, 188] on button "Next Note" at bounding box center [385, 194] width 123 height 16
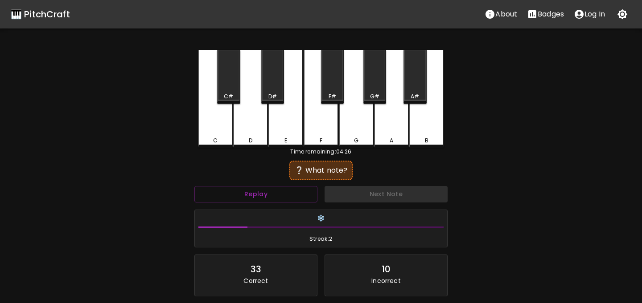
click at [282, 127] on div "E" at bounding box center [285, 99] width 35 height 98
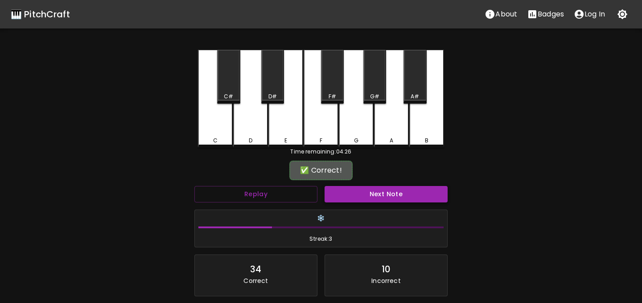
click at [338, 194] on button "Next Note" at bounding box center [385, 194] width 123 height 16
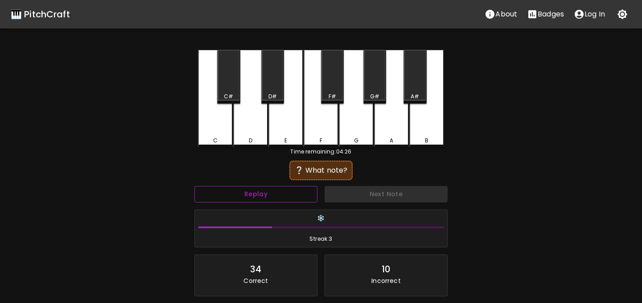
click at [294, 190] on button "Replay" at bounding box center [255, 194] width 123 height 16
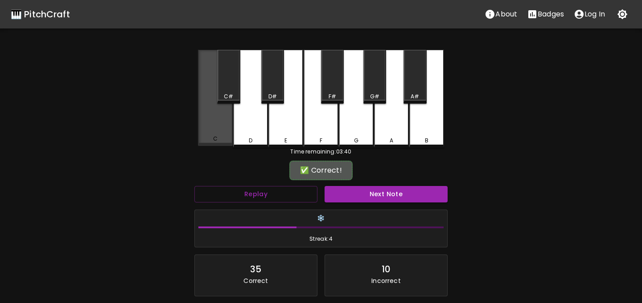
click at [217, 127] on div "C" at bounding box center [215, 98] width 35 height 96
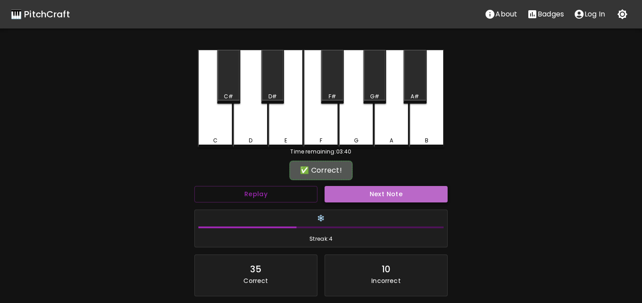
click at [336, 187] on button "Next Note" at bounding box center [385, 194] width 123 height 16
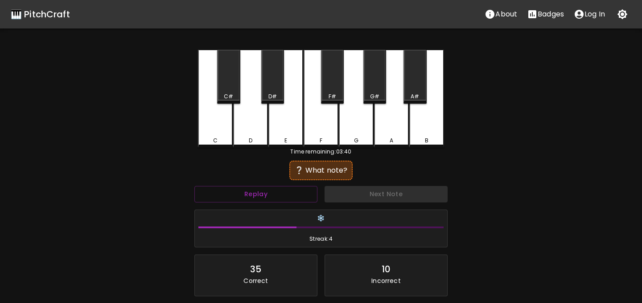
click at [218, 118] on div "C" at bounding box center [215, 99] width 35 height 98
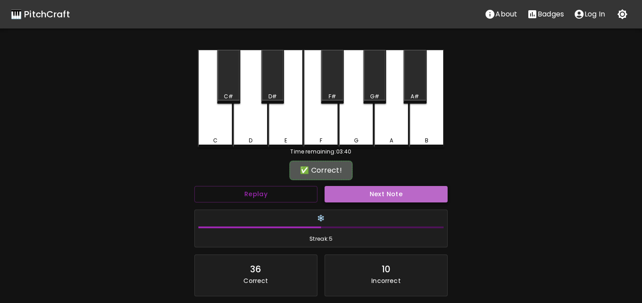
click at [369, 201] on button "Next Note" at bounding box center [385, 194] width 123 height 16
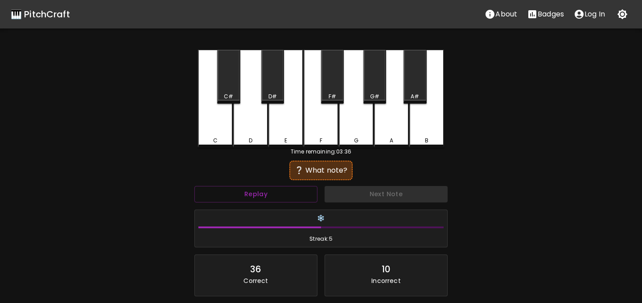
click at [258, 131] on div "D" at bounding box center [250, 99] width 35 height 98
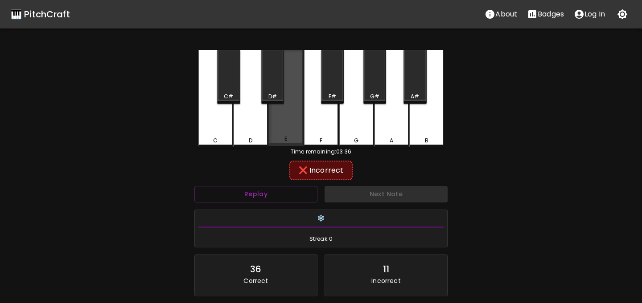
click at [278, 134] on div "E" at bounding box center [285, 98] width 35 height 96
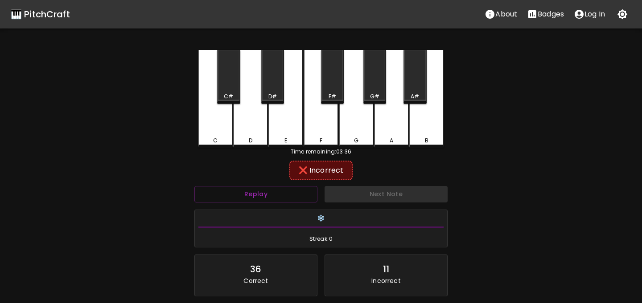
click at [308, 133] on div "F" at bounding box center [320, 99] width 35 height 98
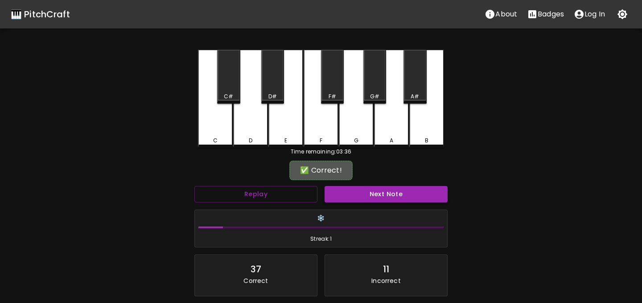
click at [350, 189] on button "Next Note" at bounding box center [385, 194] width 123 height 16
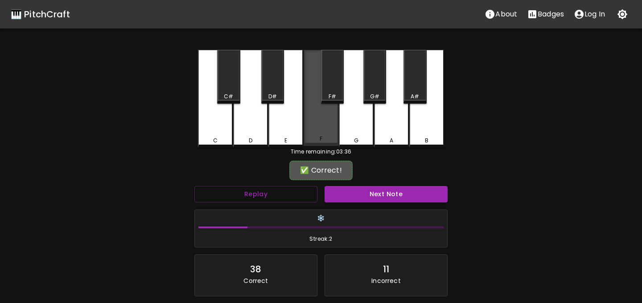
click at [316, 118] on div "F" at bounding box center [320, 98] width 35 height 96
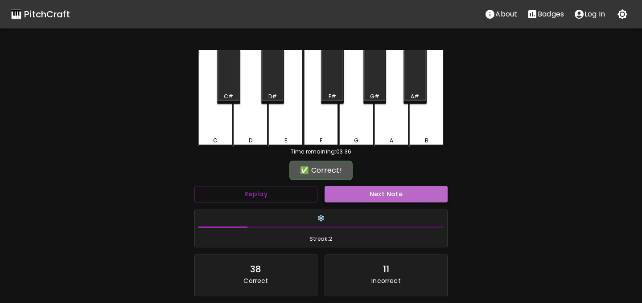
click at [348, 190] on button "Next Note" at bounding box center [385, 194] width 123 height 16
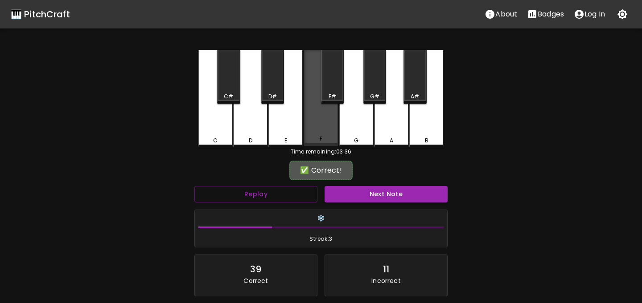
click at [325, 130] on div "F" at bounding box center [320, 98] width 35 height 96
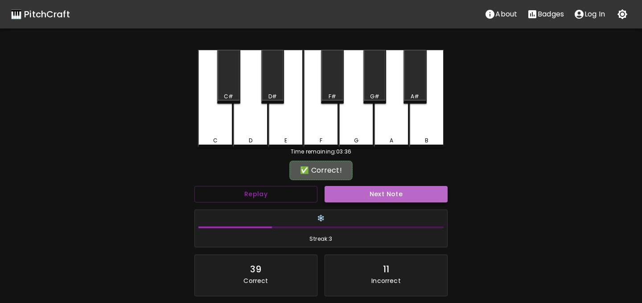
click at [357, 195] on button "Next Note" at bounding box center [385, 194] width 123 height 16
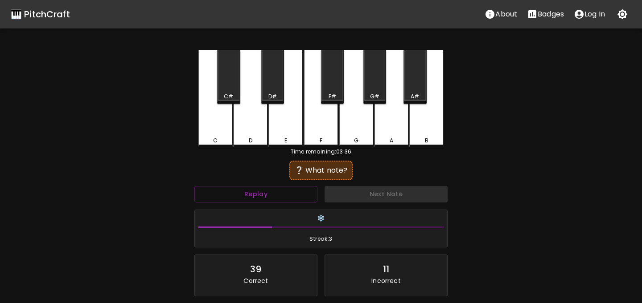
click at [357, 131] on div "G" at bounding box center [356, 99] width 35 height 98
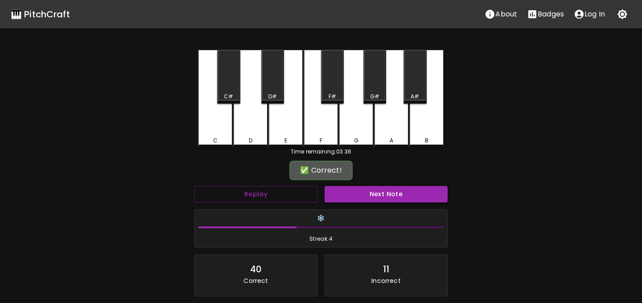
click at [370, 194] on button "Next Note" at bounding box center [385, 194] width 123 height 16
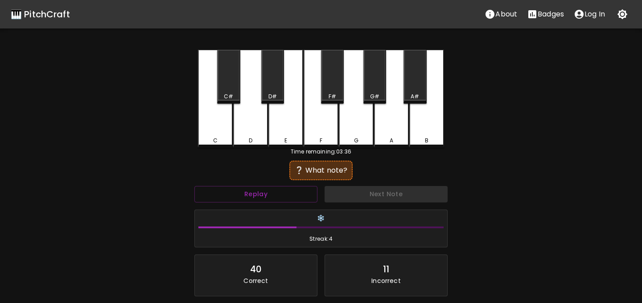
click at [221, 135] on div "C" at bounding box center [215, 99] width 35 height 98
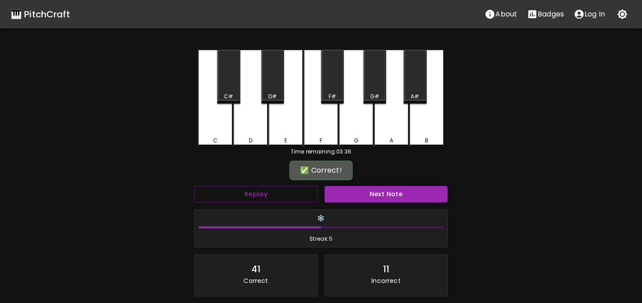
click at [340, 191] on button "Next Note" at bounding box center [385, 194] width 123 height 16
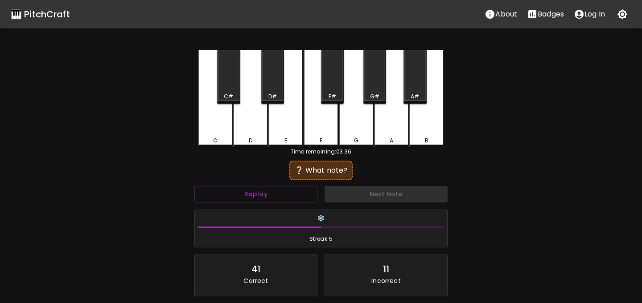
click at [318, 124] on div "F" at bounding box center [320, 99] width 35 height 98
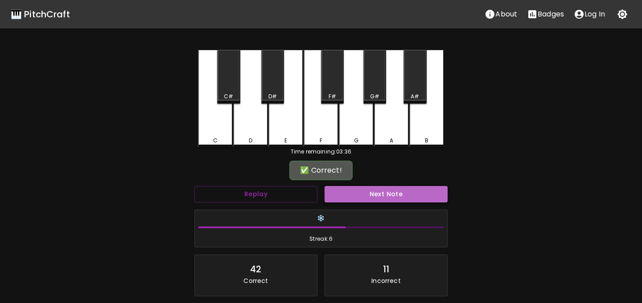
click at [331, 191] on button "Next Note" at bounding box center [385, 194] width 123 height 16
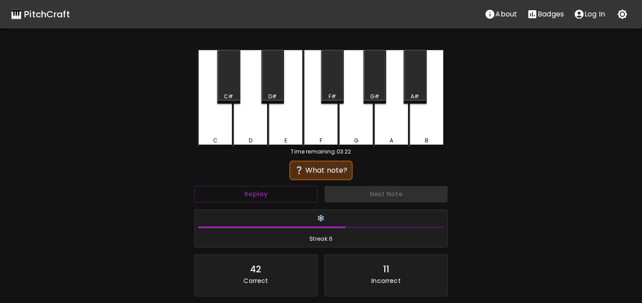
click at [260, 134] on div "D" at bounding box center [250, 99] width 35 height 98
click at [283, 132] on div "E" at bounding box center [285, 99] width 35 height 98
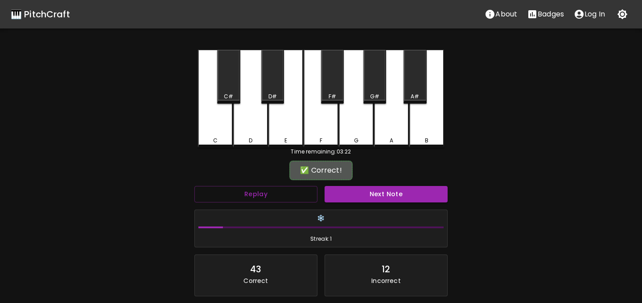
click at [335, 202] on div "Next Note" at bounding box center [386, 195] width 130 height 24
click at [335, 196] on button "Next Note" at bounding box center [385, 194] width 123 height 16
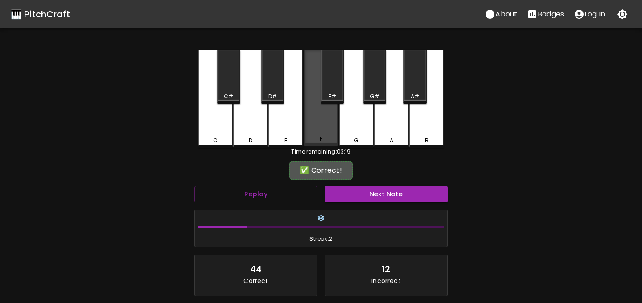
click at [311, 123] on div "F" at bounding box center [320, 98] width 35 height 96
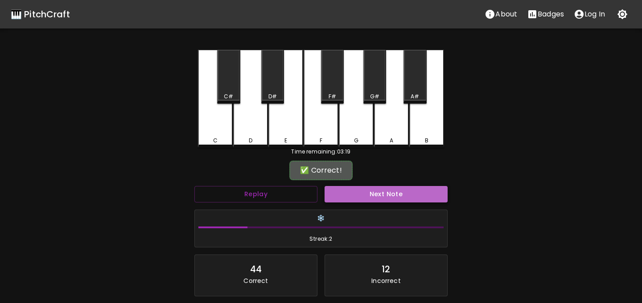
click at [363, 200] on button "Next Note" at bounding box center [385, 194] width 123 height 16
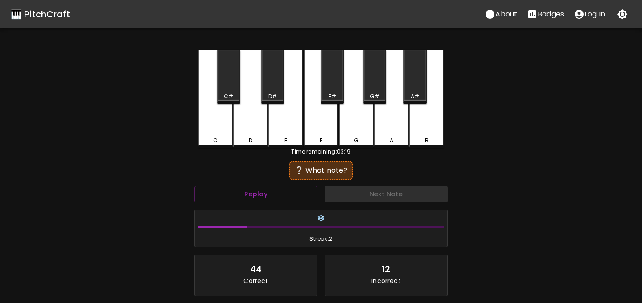
click at [207, 134] on div "C" at bounding box center [215, 99] width 35 height 98
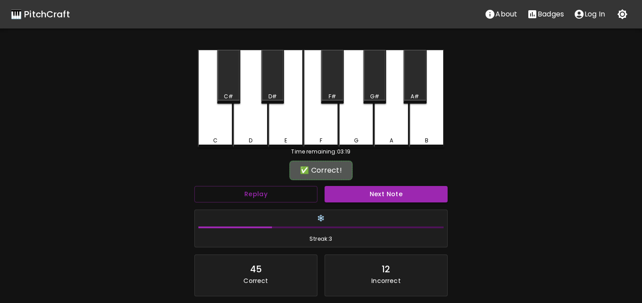
click at [337, 184] on div "Next Note" at bounding box center [386, 195] width 130 height 24
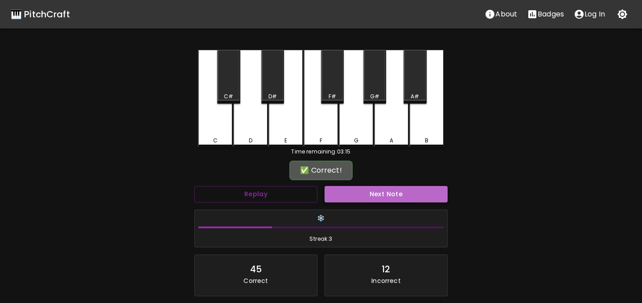
click at [340, 199] on button "Next Note" at bounding box center [385, 194] width 123 height 16
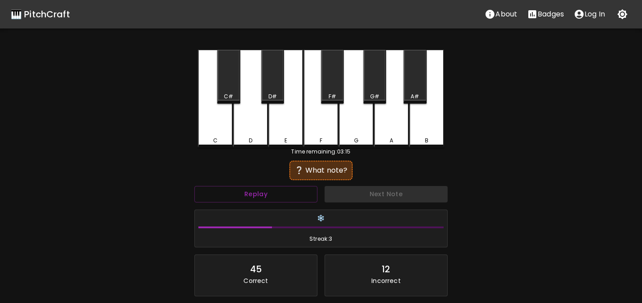
click at [254, 114] on div "D" at bounding box center [250, 99] width 35 height 98
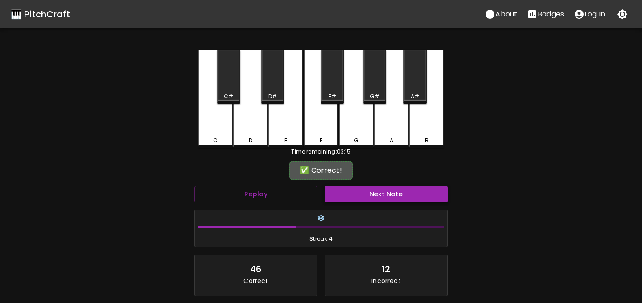
click at [344, 194] on button "Next Note" at bounding box center [385, 194] width 123 height 16
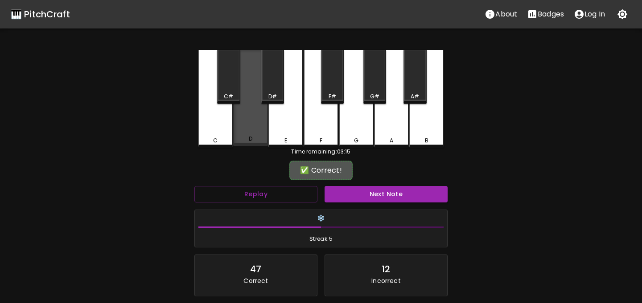
click at [245, 121] on div "D" at bounding box center [250, 98] width 35 height 96
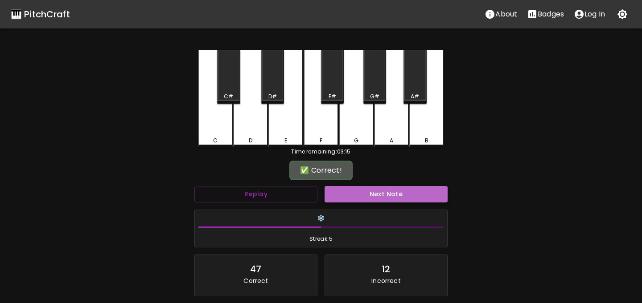
click at [356, 193] on button "Next Note" at bounding box center [385, 194] width 123 height 16
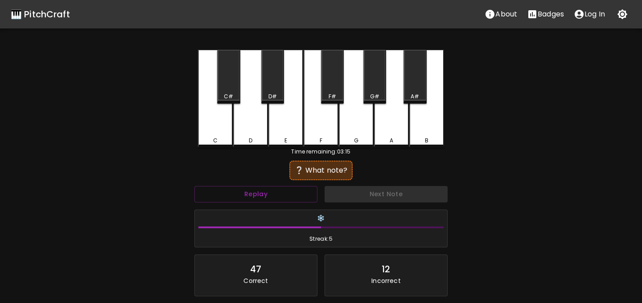
click at [353, 135] on div "G" at bounding box center [356, 99] width 35 height 98
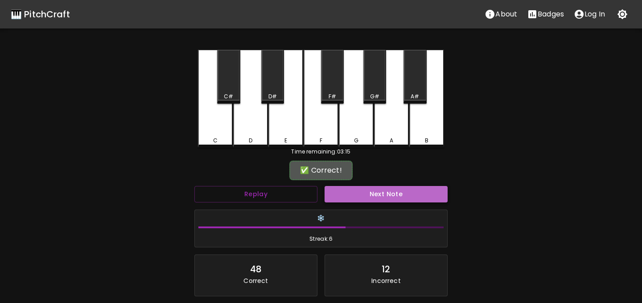
click at [353, 194] on button "Next Note" at bounding box center [385, 194] width 123 height 16
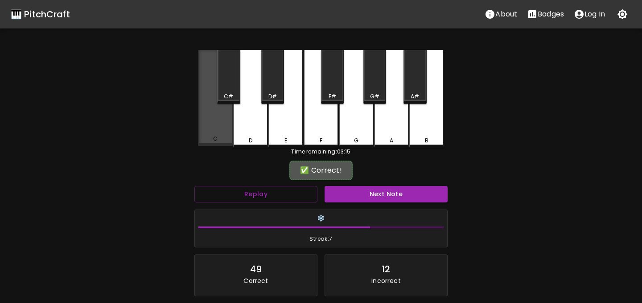
click at [219, 133] on div "C" at bounding box center [215, 98] width 35 height 96
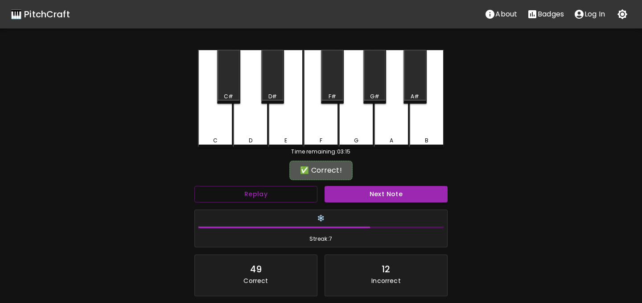
click at [352, 184] on div "Next Note" at bounding box center [386, 195] width 130 height 24
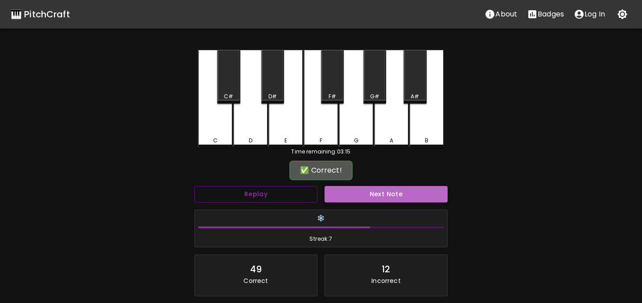
click at [352, 196] on button "Next Note" at bounding box center [385, 194] width 123 height 16
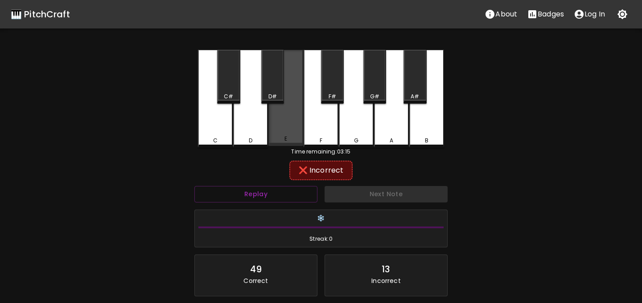
click at [282, 127] on div "E" at bounding box center [285, 98] width 35 height 96
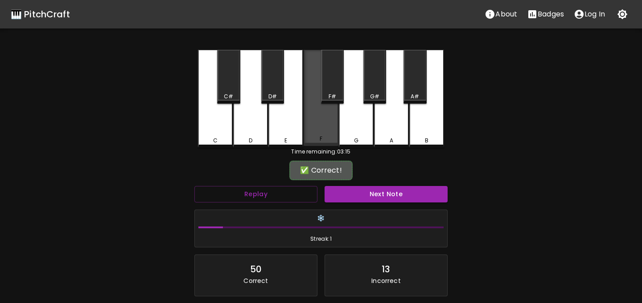
click at [315, 128] on div "F" at bounding box center [320, 98] width 35 height 96
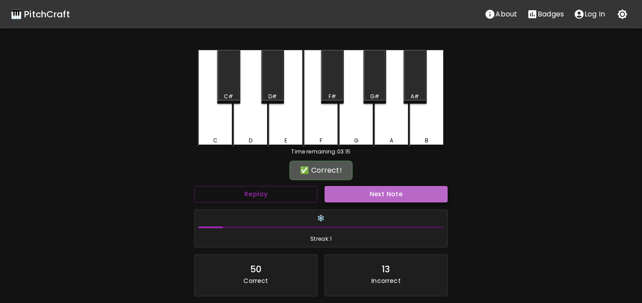
click at [349, 192] on button "Next Note" at bounding box center [385, 194] width 123 height 16
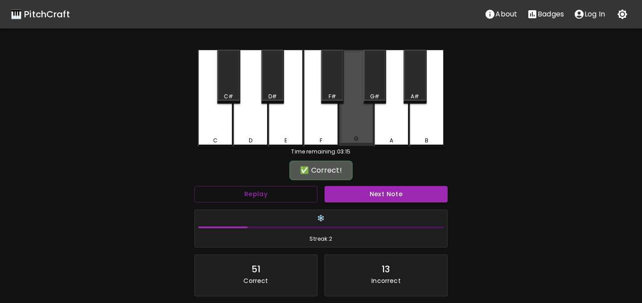
click at [346, 120] on div "G" at bounding box center [356, 98] width 35 height 96
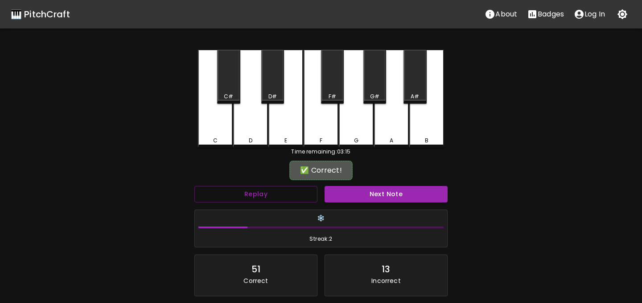
click at [347, 204] on div "Next Note" at bounding box center [386, 195] width 130 height 24
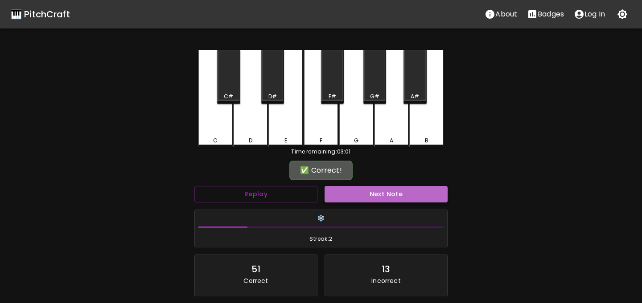
click at [347, 195] on button "Next Note" at bounding box center [385, 194] width 123 height 16
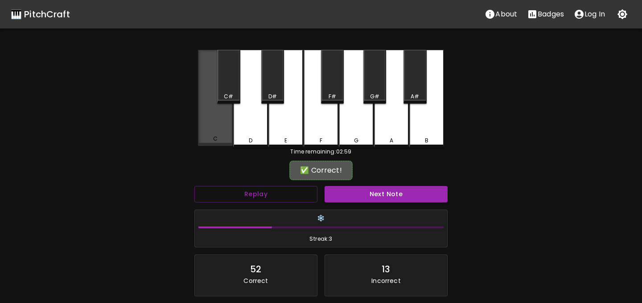
click at [218, 120] on div "C" at bounding box center [215, 98] width 35 height 96
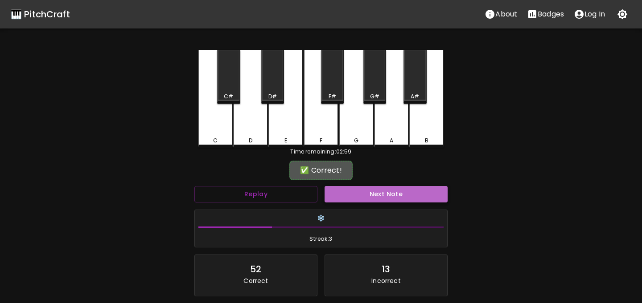
click at [348, 192] on button "Next Note" at bounding box center [385, 194] width 123 height 16
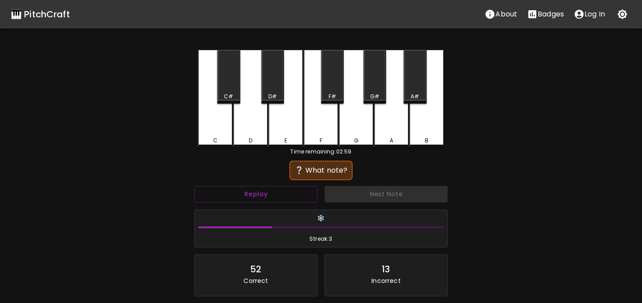
click at [299, 126] on div "E" at bounding box center [285, 99] width 35 height 98
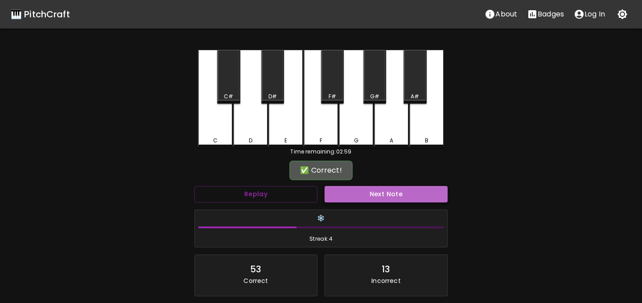
click at [351, 192] on button "Next Note" at bounding box center [385, 194] width 123 height 16
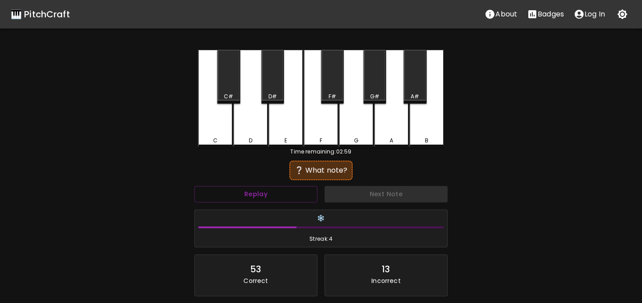
click at [356, 137] on div "G" at bounding box center [356, 141] width 4 height 8
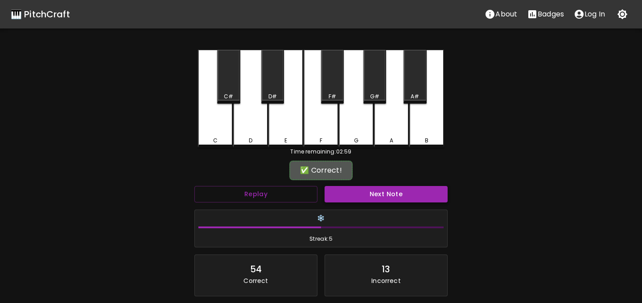
click at [377, 194] on button "Next Note" at bounding box center [385, 194] width 123 height 16
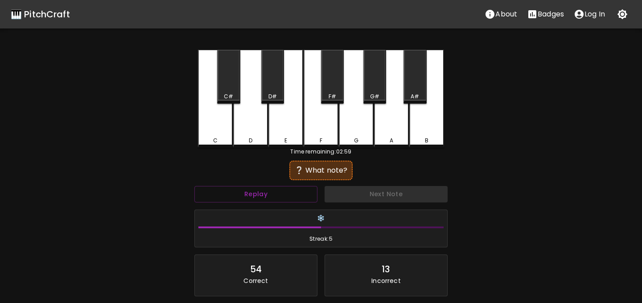
click at [331, 128] on div "F" at bounding box center [320, 99] width 35 height 98
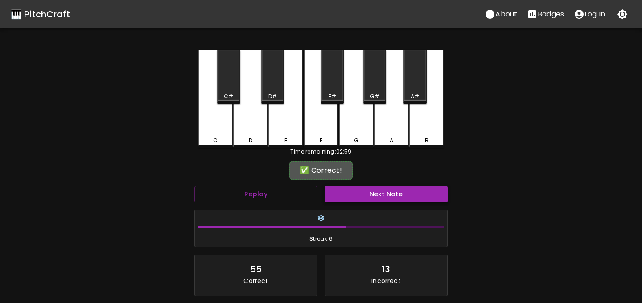
click at [363, 194] on button "Next Note" at bounding box center [385, 194] width 123 height 16
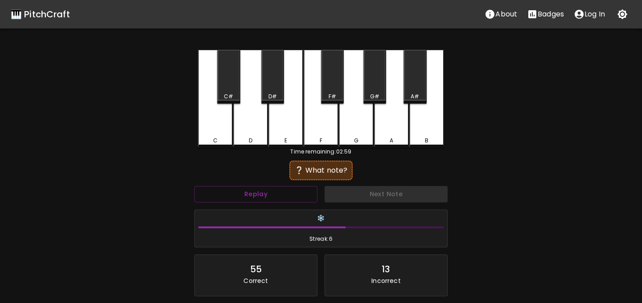
click at [253, 125] on div "D" at bounding box center [250, 99] width 35 height 98
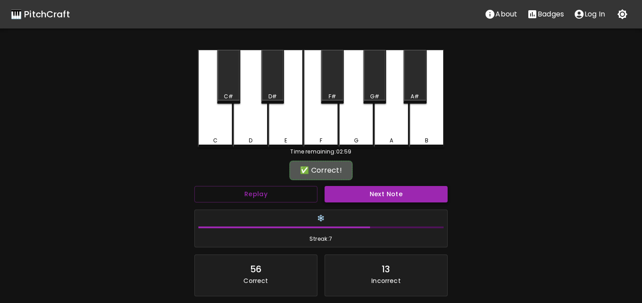
click at [332, 191] on button "Next Note" at bounding box center [385, 194] width 123 height 16
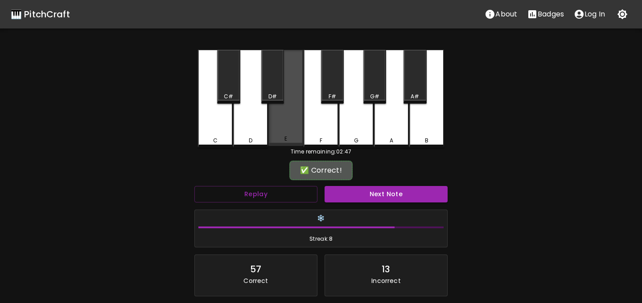
click at [288, 138] on div "E" at bounding box center [285, 139] width 33 height 8
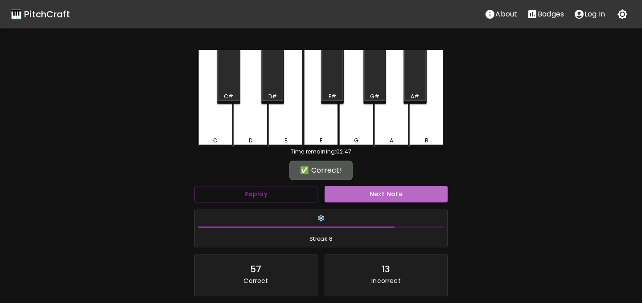
click at [344, 196] on button "Next Note" at bounding box center [385, 194] width 123 height 16
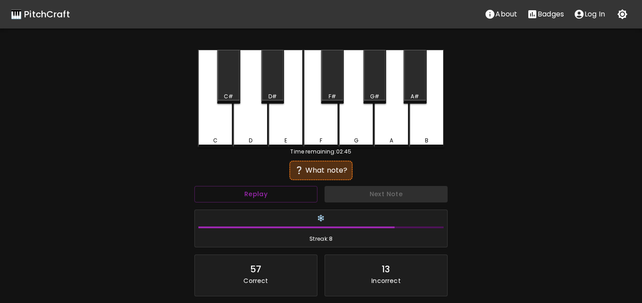
click at [227, 128] on div "C" at bounding box center [215, 99] width 35 height 98
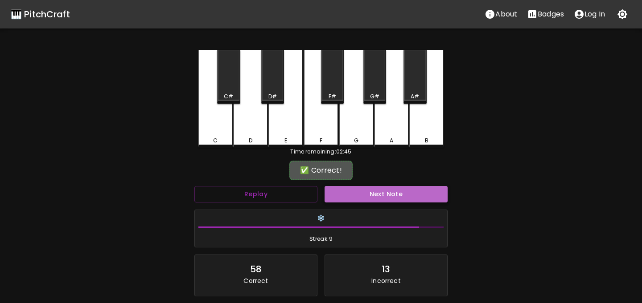
click at [364, 187] on button "Next Note" at bounding box center [385, 194] width 123 height 16
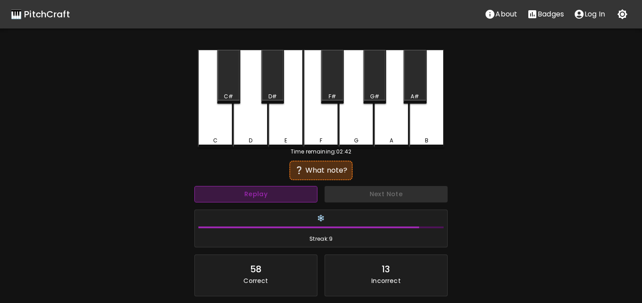
click at [300, 191] on button "Replay" at bounding box center [255, 194] width 123 height 16
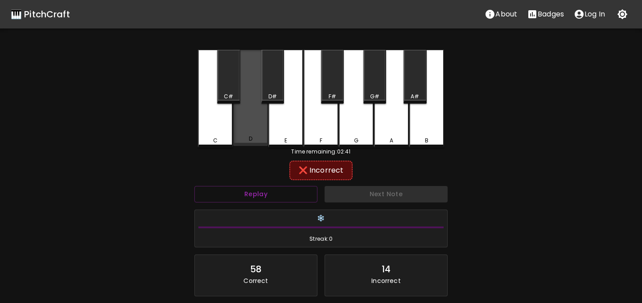
click at [251, 125] on div "D" at bounding box center [250, 98] width 35 height 96
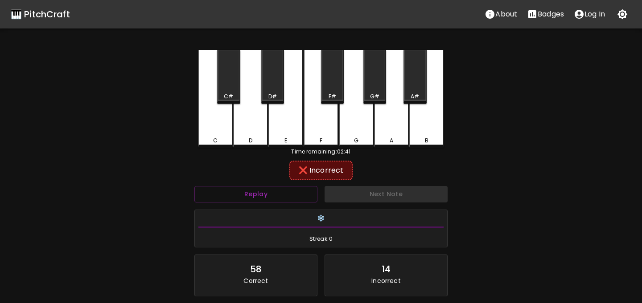
click at [282, 131] on div "E" at bounding box center [285, 99] width 35 height 98
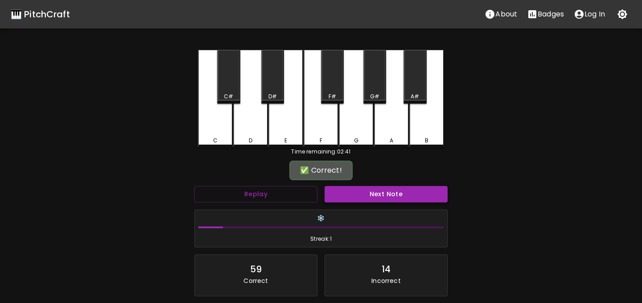
click at [339, 192] on button "Next Note" at bounding box center [385, 194] width 123 height 16
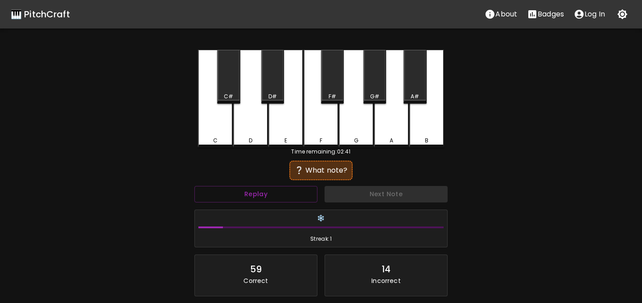
click at [354, 141] on div "G" at bounding box center [356, 141] width 4 height 8
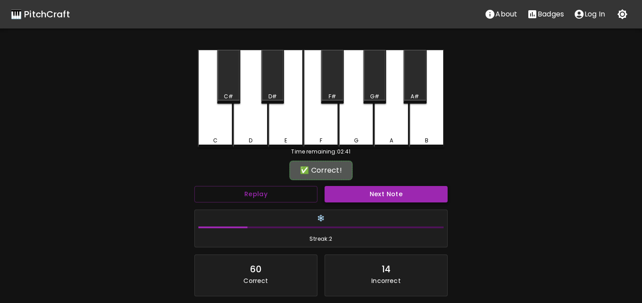
click at [376, 201] on button "Next Note" at bounding box center [385, 194] width 123 height 16
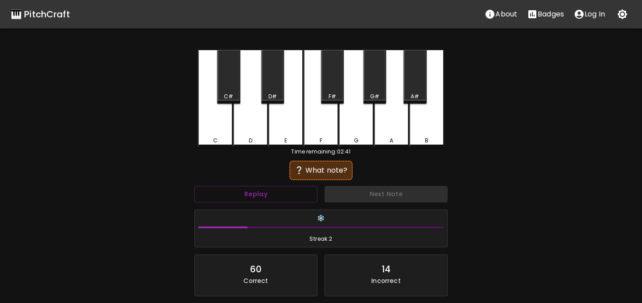
click at [327, 137] on div "F" at bounding box center [320, 141] width 33 height 8
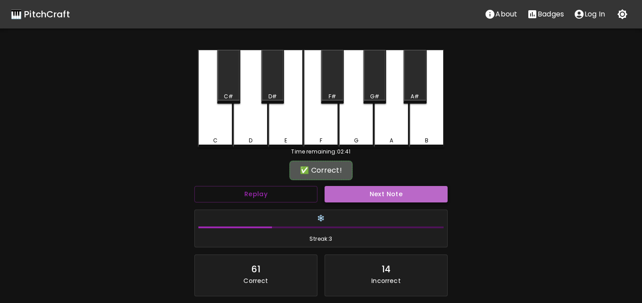
click at [354, 197] on button "Next Note" at bounding box center [385, 194] width 123 height 16
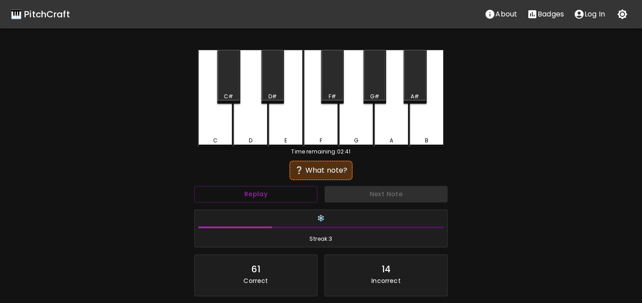
click at [249, 131] on div "D" at bounding box center [250, 99] width 35 height 98
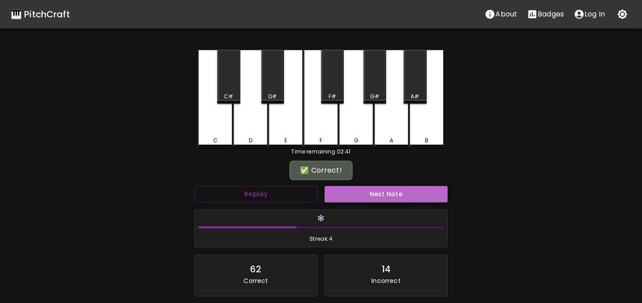
click at [327, 187] on button "Next Note" at bounding box center [385, 194] width 123 height 16
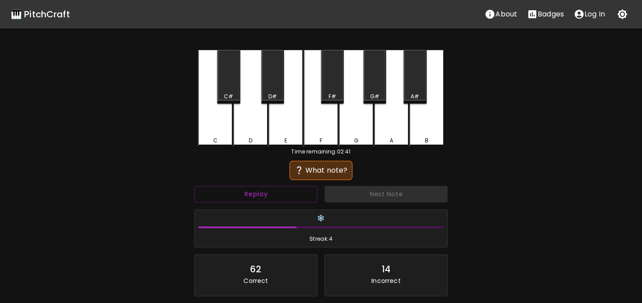
click at [354, 125] on div "G" at bounding box center [356, 99] width 35 height 98
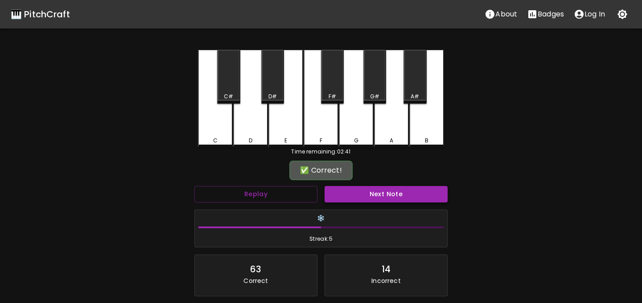
click at [344, 199] on button "Next Note" at bounding box center [385, 194] width 123 height 16
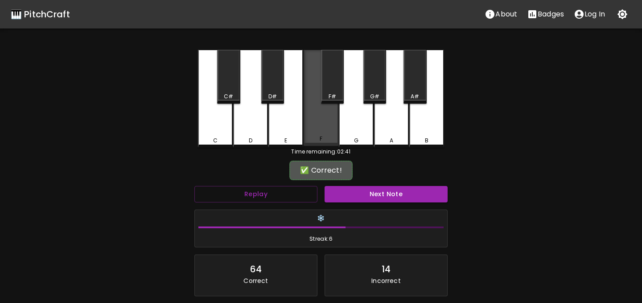
click at [317, 127] on div "F" at bounding box center [320, 98] width 35 height 96
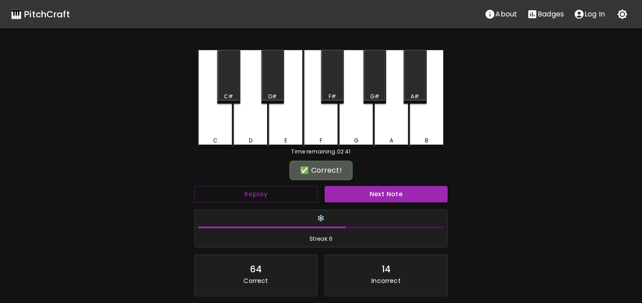
click at [343, 197] on button "Next Note" at bounding box center [385, 194] width 123 height 16
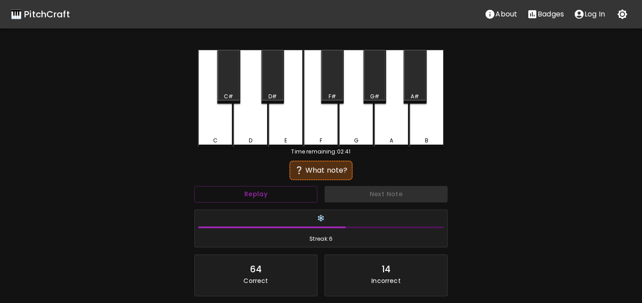
click at [216, 121] on div "C" at bounding box center [215, 99] width 35 height 98
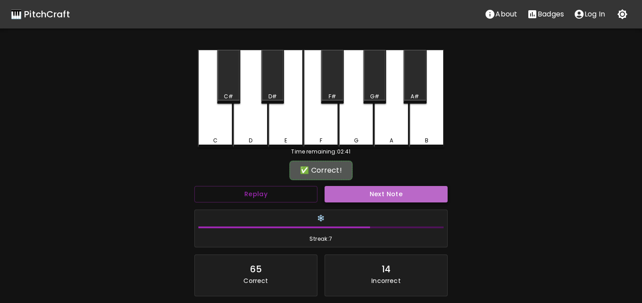
click at [369, 195] on button "Next Note" at bounding box center [385, 194] width 123 height 16
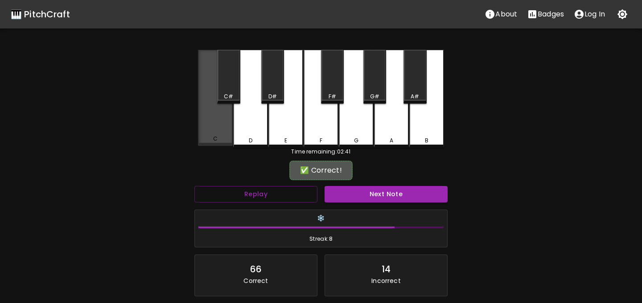
click at [223, 124] on div "C" at bounding box center [215, 98] width 35 height 96
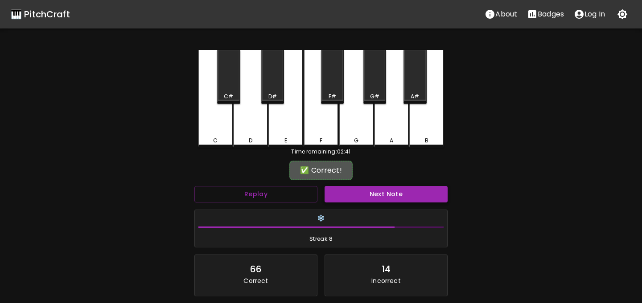
click at [344, 193] on button "Next Note" at bounding box center [385, 194] width 123 height 16
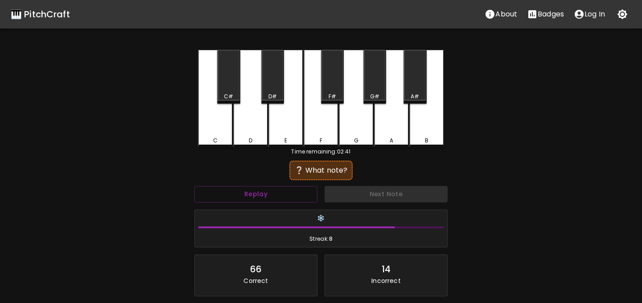
click at [279, 130] on div "E" at bounding box center [285, 99] width 35 height 98
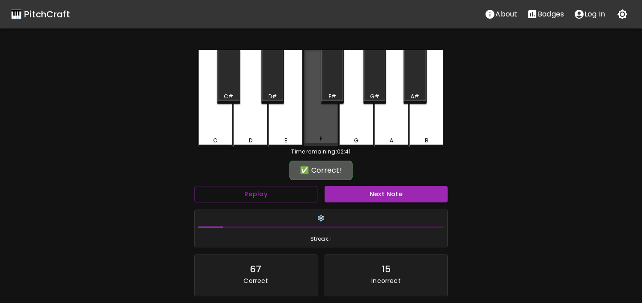
click at [313, 131] on div "F" at bounding box center [320, 98] width 35 height 96
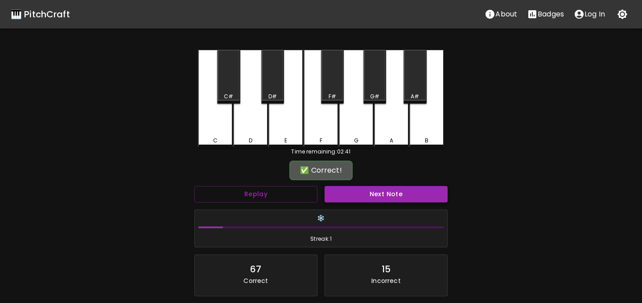
click at [338, 199] on button "Next Note" at bounding box center [385, 194] width 123 height 16
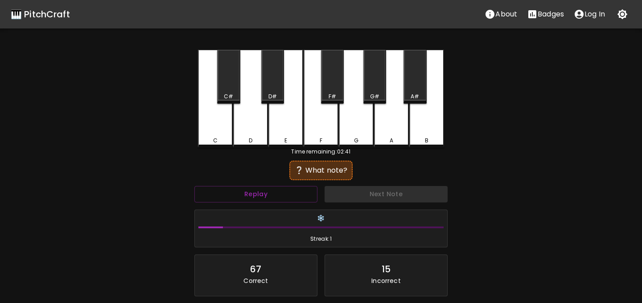
click at [289, 143] on div "E" at bounding box center [285, 99] width 35 height 98
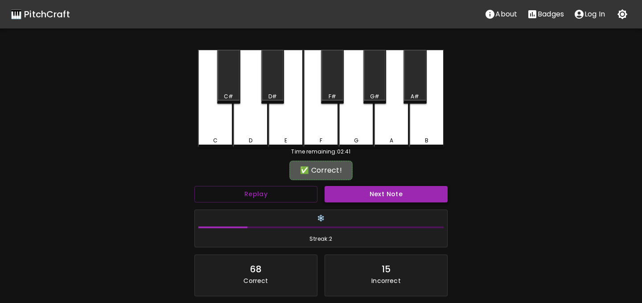
click at [344, 196] on button "Next Note" at bounding box center [385, 194] width 123 height 16
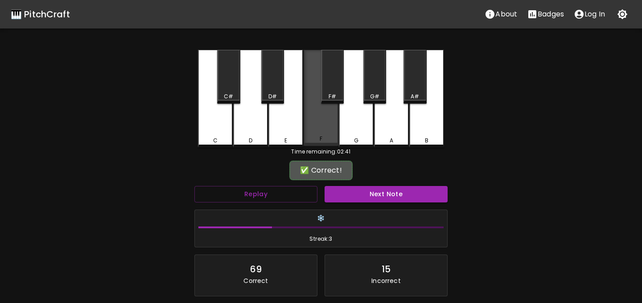
click at [317, 122] on div "F" at bounding box center [320, 98] width 35 height 96
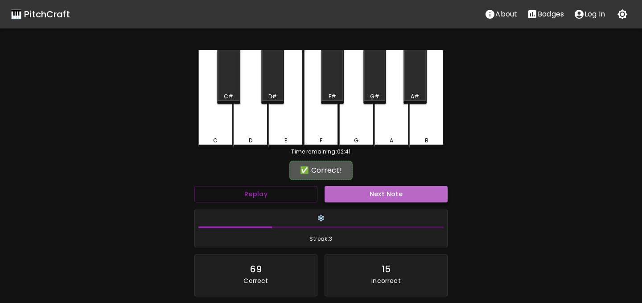
click at [343, 194] on button "Next Note" at bounding box center [385, 194] width 123 height 16
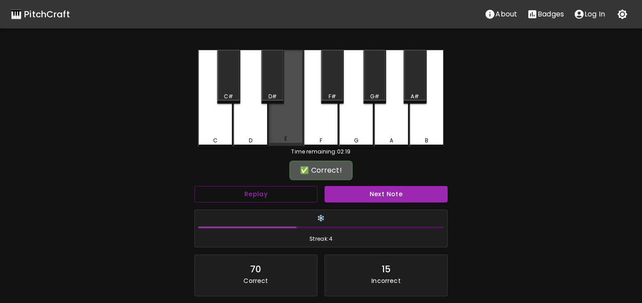
click at [296, 139] on div "E" at bounding box center [285, 139] width 33 height 8
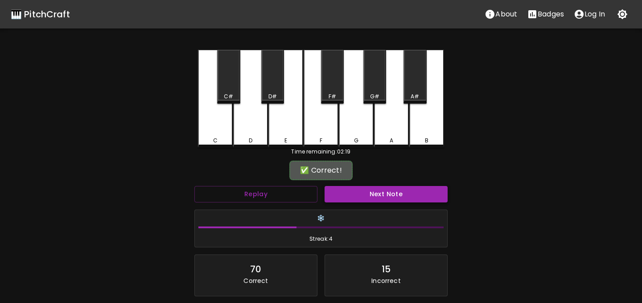
click at [345, 191] on button "Next Note" at bounding box center [385, 194] width 123 height 16
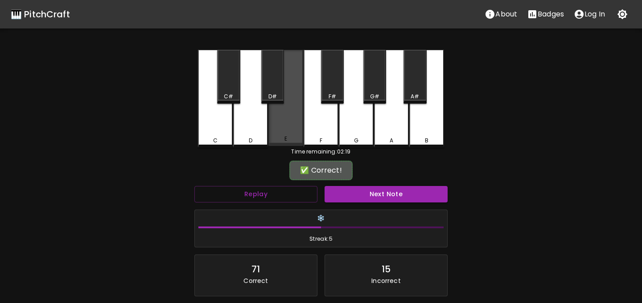
click at [290, 125] on div "E" at bounding box center [285, 98] width 35 height 96
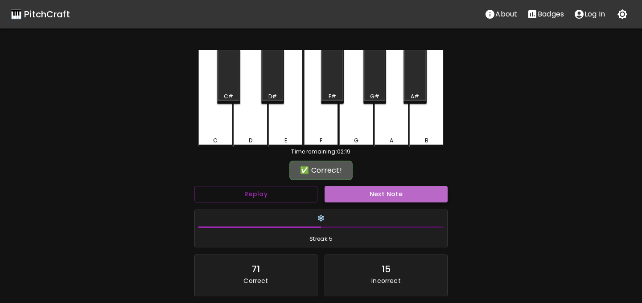
click at [336, 194] on button "Next Note" at bounding box center [385, 194] width 123 height 16
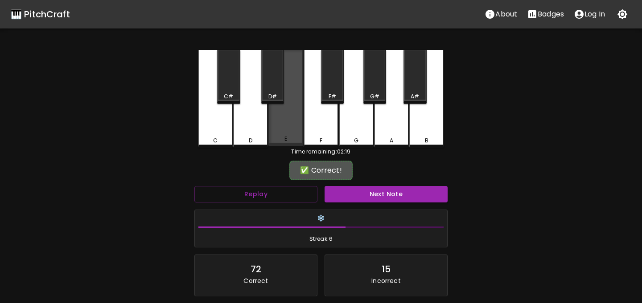
click at [281, 121] on div "E" at bounding box center [285, 98] width 35 height 96
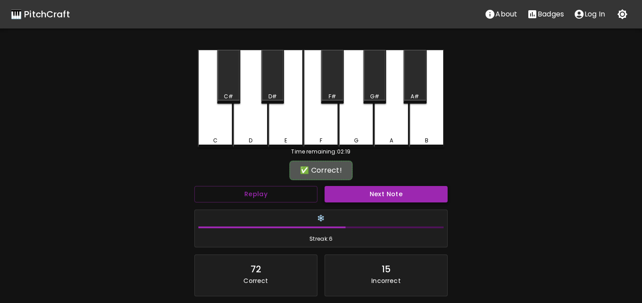
click at [340, 198] on button "Next Note" at bounding box center [385, 194] width 123 height 16
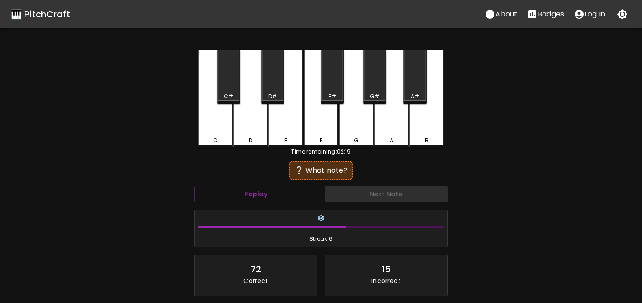
click at [353, 137] on div "G" at bounding box center [356, 141] width 33 height 8
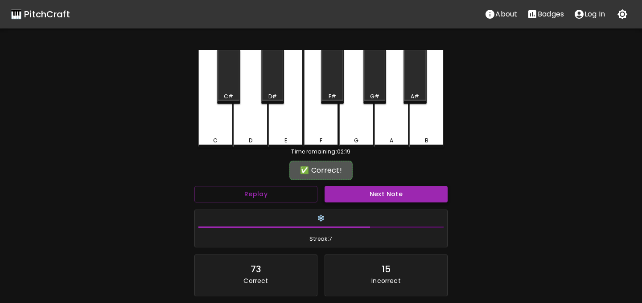
click at [348, 195] on button "Next Note" at bounding box center [385, 194] width 123 height 16
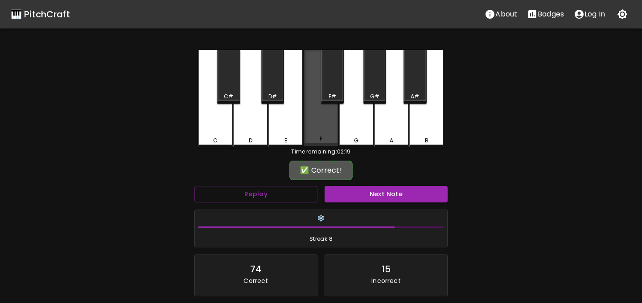
click at [320, 138] on div "F" at bounding box center [320, 139] width 3 height 8
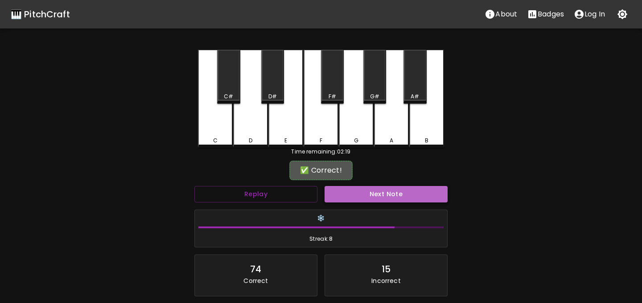
click at [334, 194] on button "Next Note" at bounding box center [385, 194] width 123 height 16
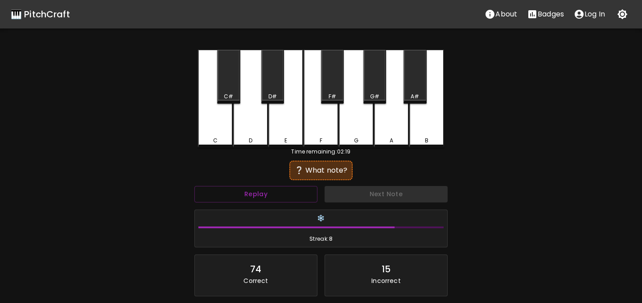
click at [285, 127] on div "E" at bounding box center [285, 99] width 35 height 98
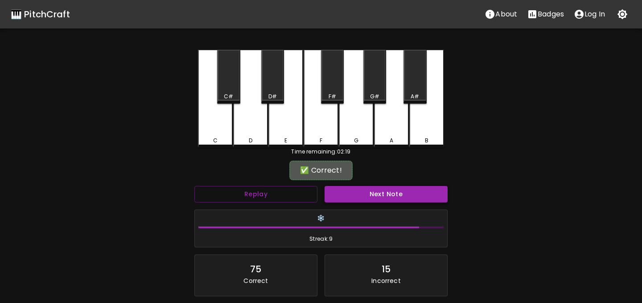
click at [344, 197] on button "Next Note" at bounding box center [385, 194] width 123 height 16
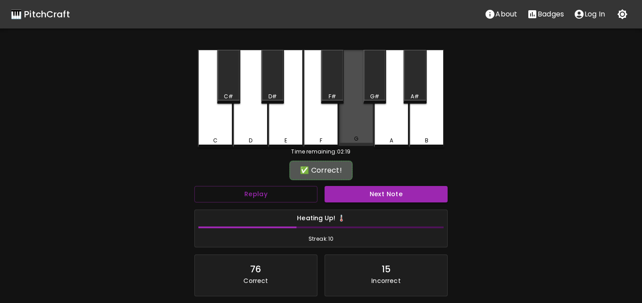
click at [354, 131] on div "G" at bounding box center [356, 98] width 35 height 96
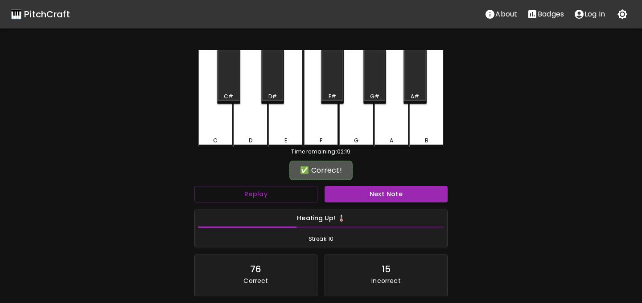
click at [344, 184] on div "Next Note" at bounding box center [386, 195] width 130 height 24
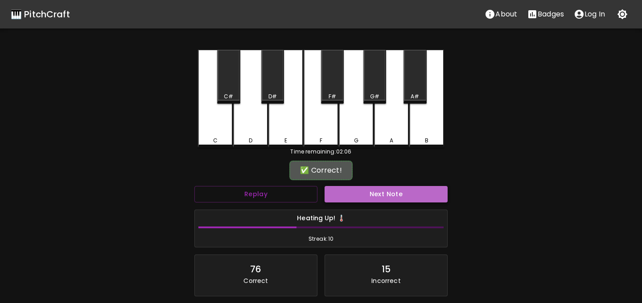
click at [348, 199] on button "Next Note" at bounding box center [385, 194] width 123 height 16
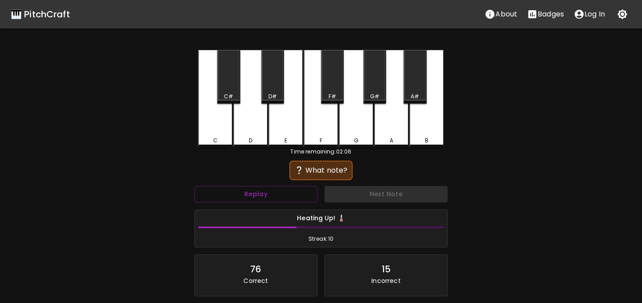
click at [257, 134] on div "D" at bounding box center [250, 99] width 35 height 98
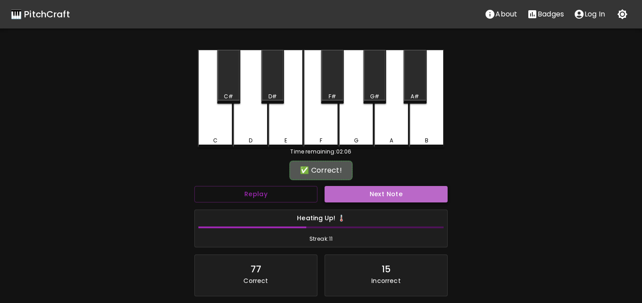
click at [344, 192] on button "Next Note" at bounding box center [385, 194] width 123 height 16
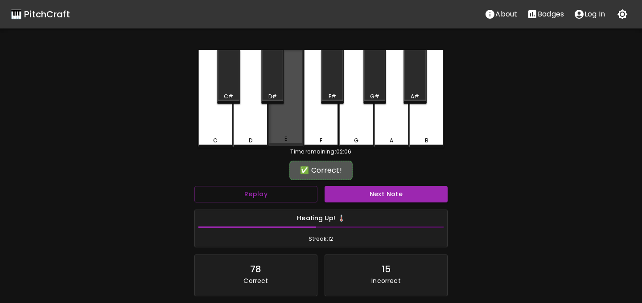
click at [294, 134] on div "E" at bounding box center [285, 98] width 35 height 96
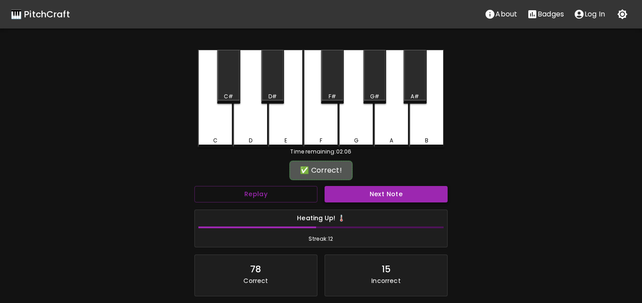
click at [333, 188] on button "Next Note" at bounding box center [385, 194] width 123 height 16
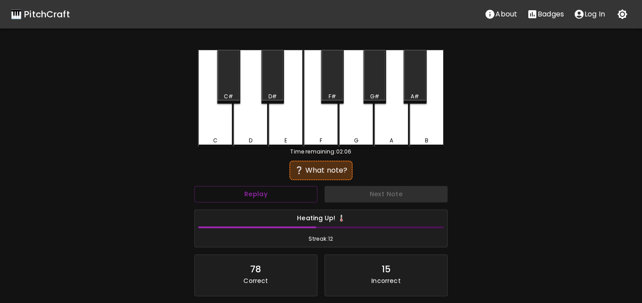
click at [319, 133] on div "F" at bounding box center [320, 99] width 35 height 98
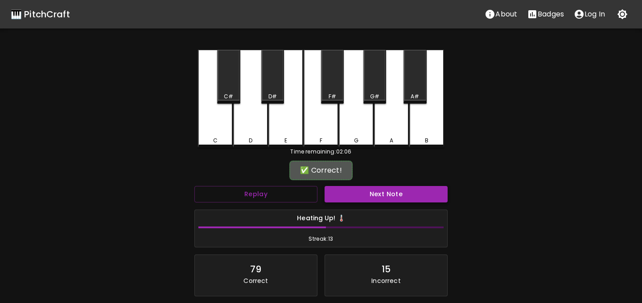
click at [340, 195] on button "Next Note" at bounding box center [385, 194] width 123 height 16
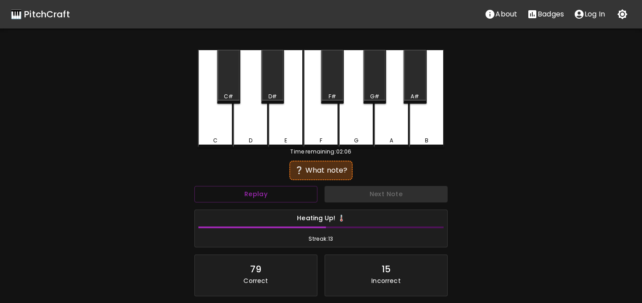
click at [214, 136] on div "C" at bounding box center [215, 99] width 35 height 98
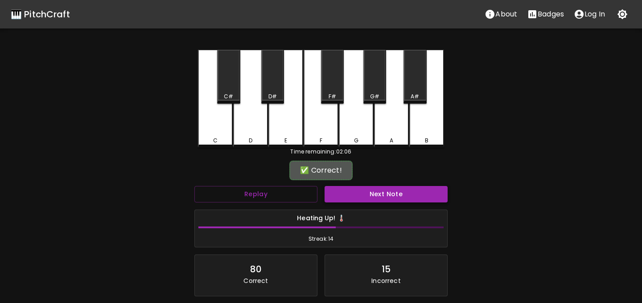
click at [344, 199] on button "Next Note" at bounding box center [385, 194] width 123 height 16
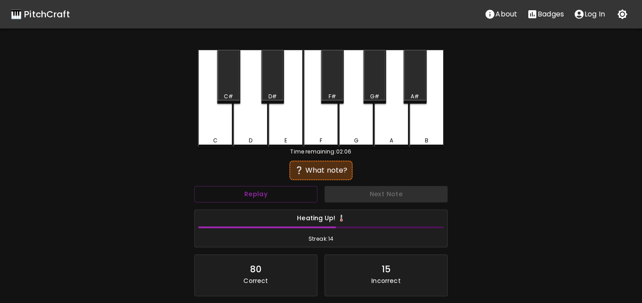
click at [256, 124] on div "D" at bounding box center [250, 99] width 35 height 98
